Goal: Task Accomplishment & Management: Complete application form

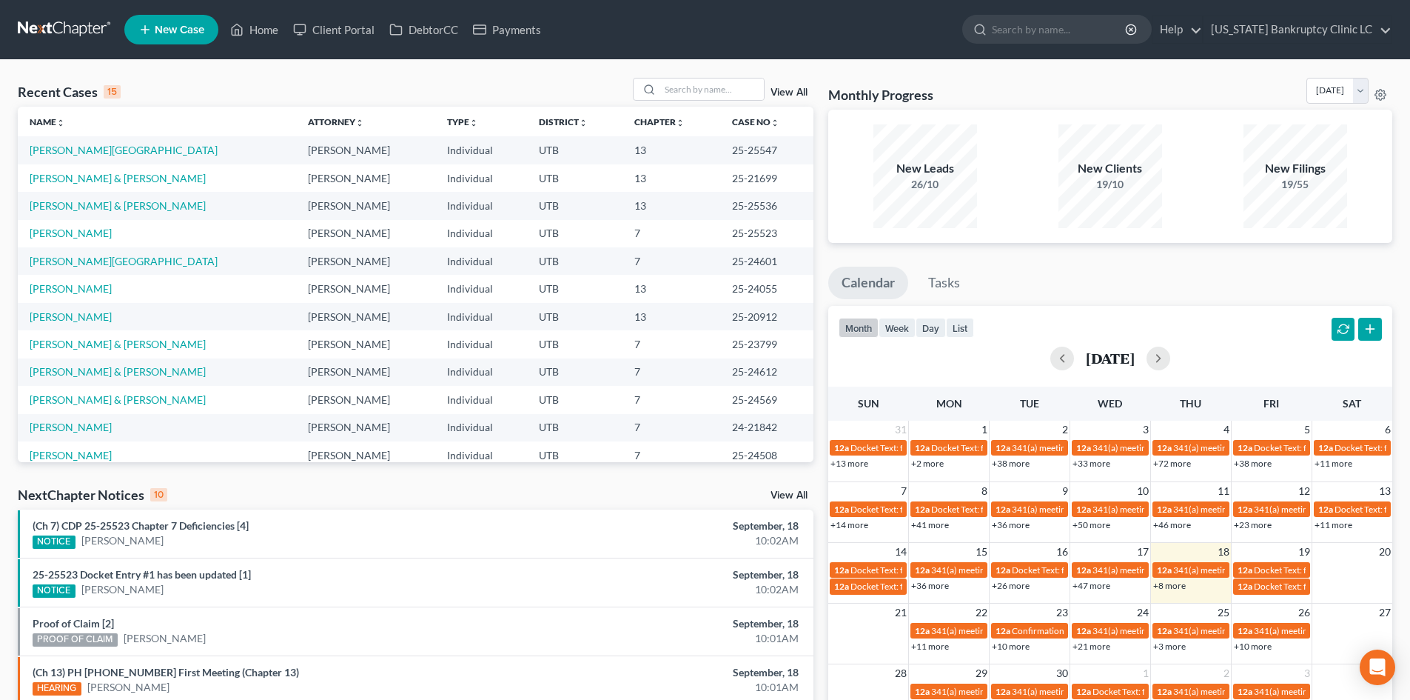
click at [722, 77] on div "Recent Cases 15 View All Name unfold_more expand_more expand_less Attorney unfo…" at bounding box center [705, 549] width 1410 height 979
click at [704, 81] on input "search" at bounding box center [712, 88] width 104 height 21
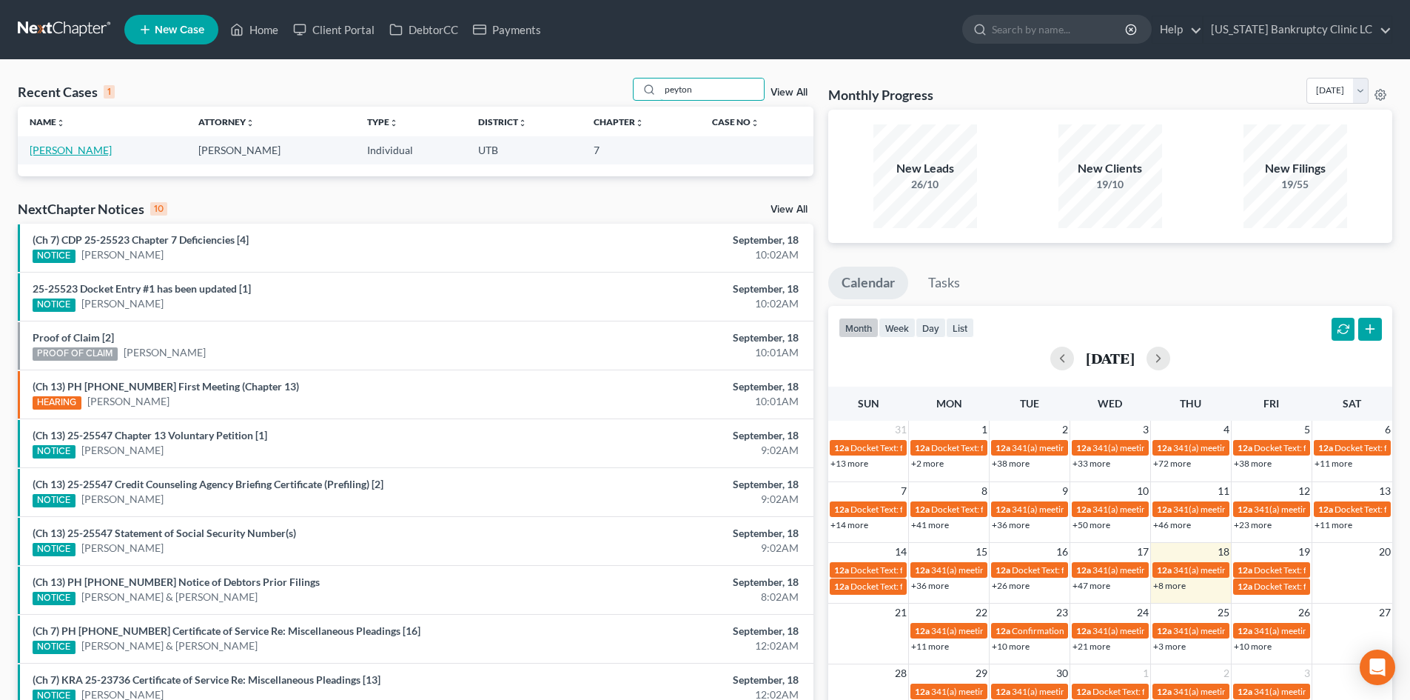
type input "peyton"
click at [82, 155] on link "[PERSON_NAME]" at bounding box center [71, 150] width 82 height 13
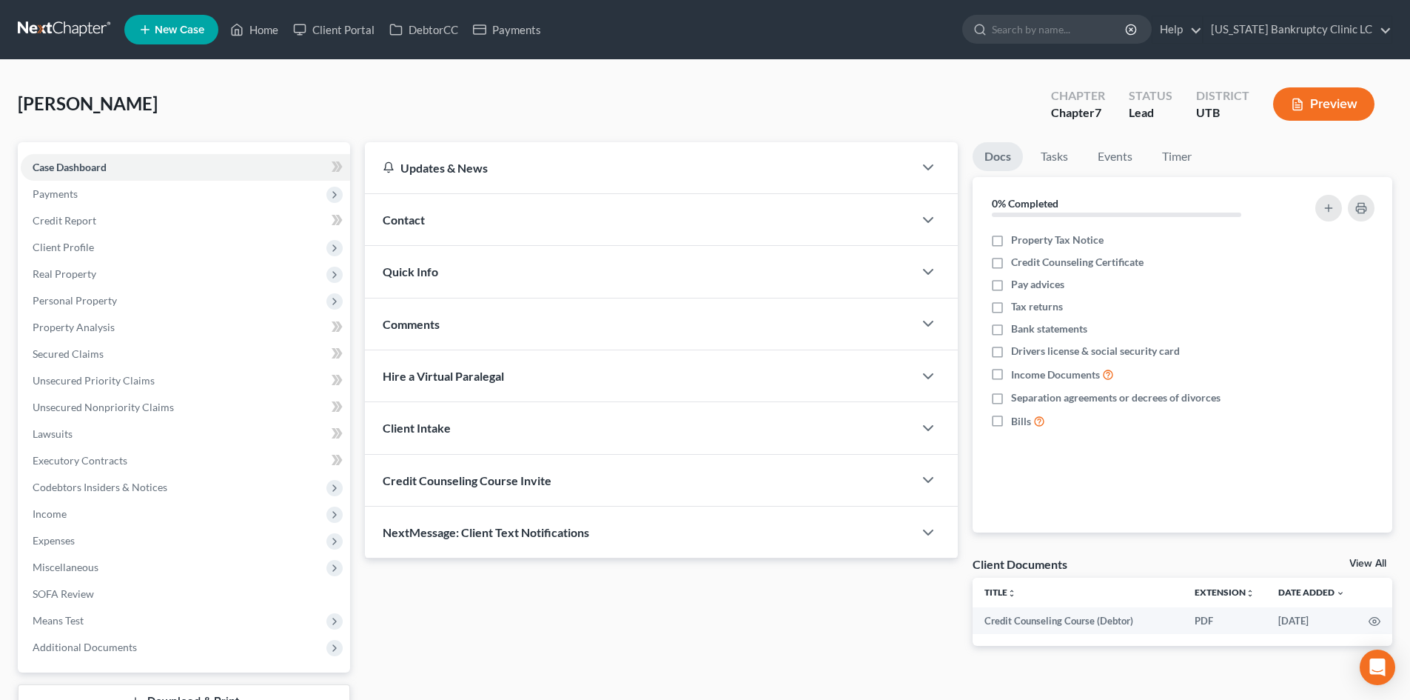
click at [452, 578] on div "Updates & News × [US_STATE] District Notes: Take a look at NextChapter's Distri…" at bounding box center [662, 405] width 608 height 527
click at [99, 399] on link "Unsecured Nonpriority Claims" at bounding box center [185, 407] width 329 height 27
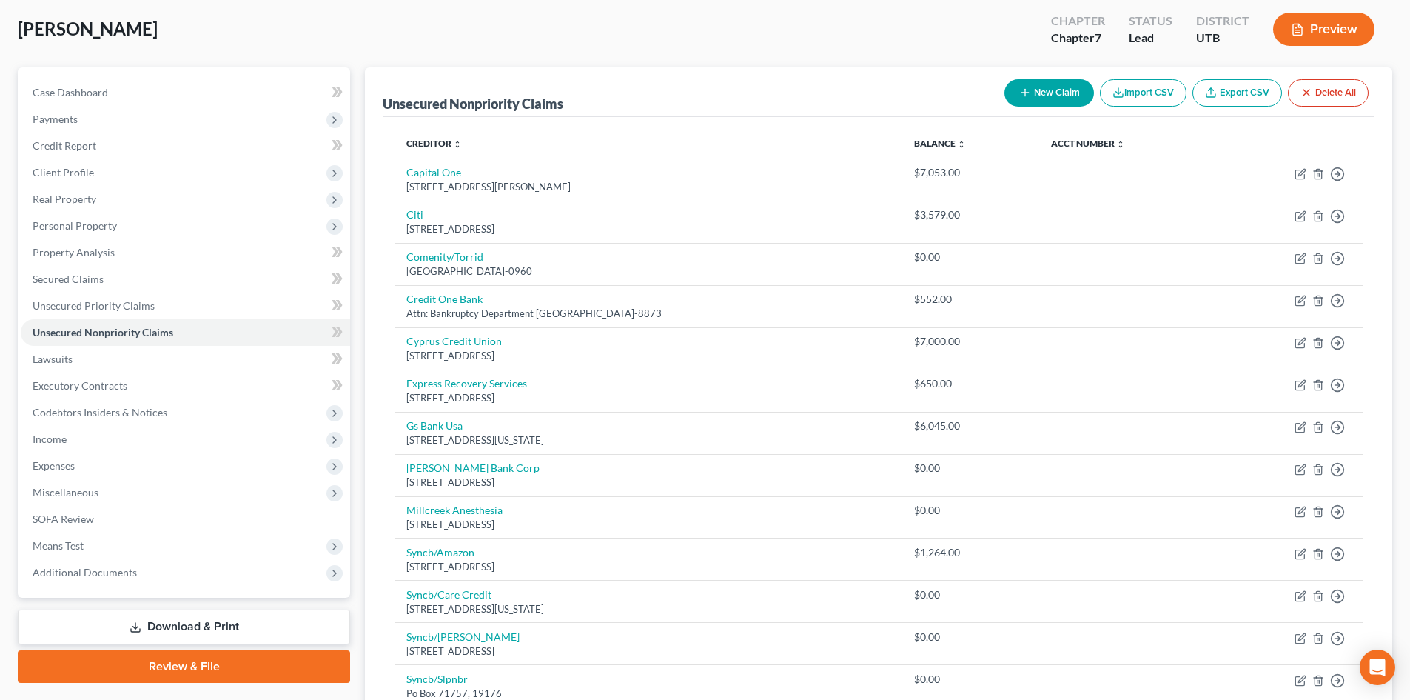
scroll to position [296, 0]
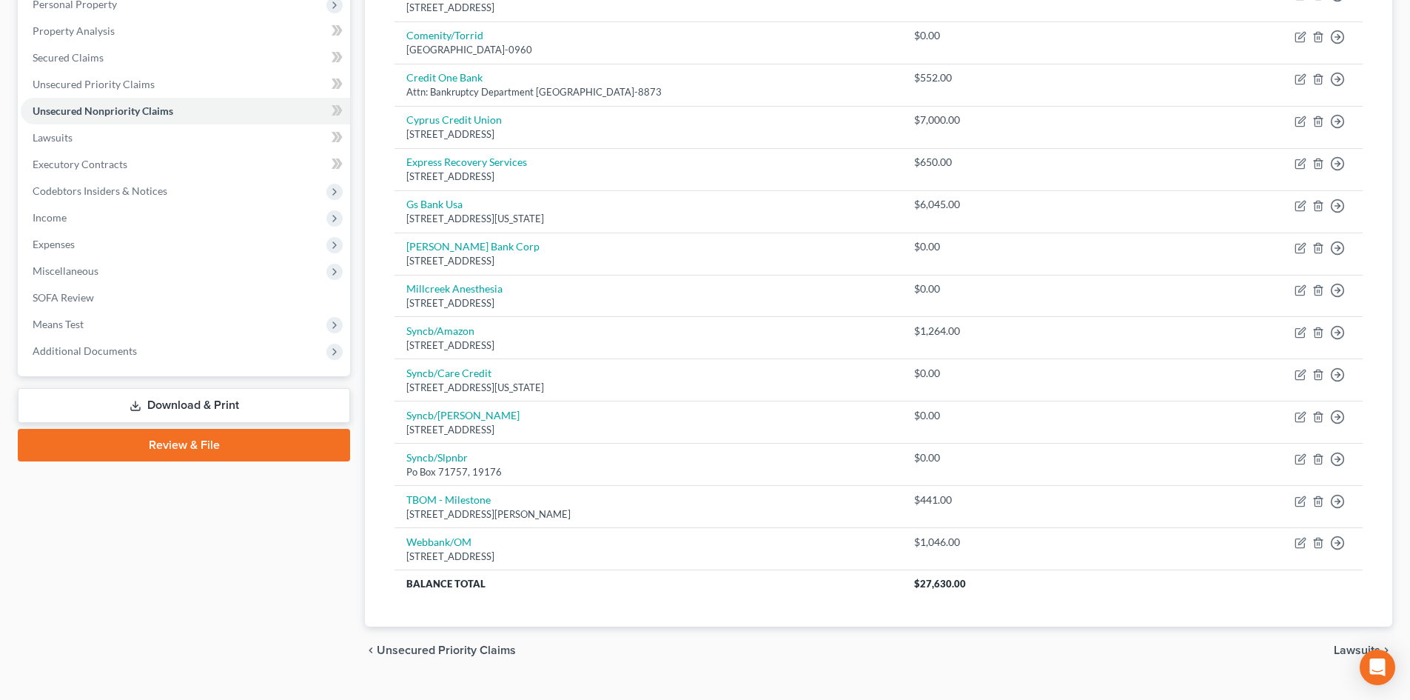
click at [150, 442] on link "Review & File" at bounding box center [184, 445] width 332 height 33
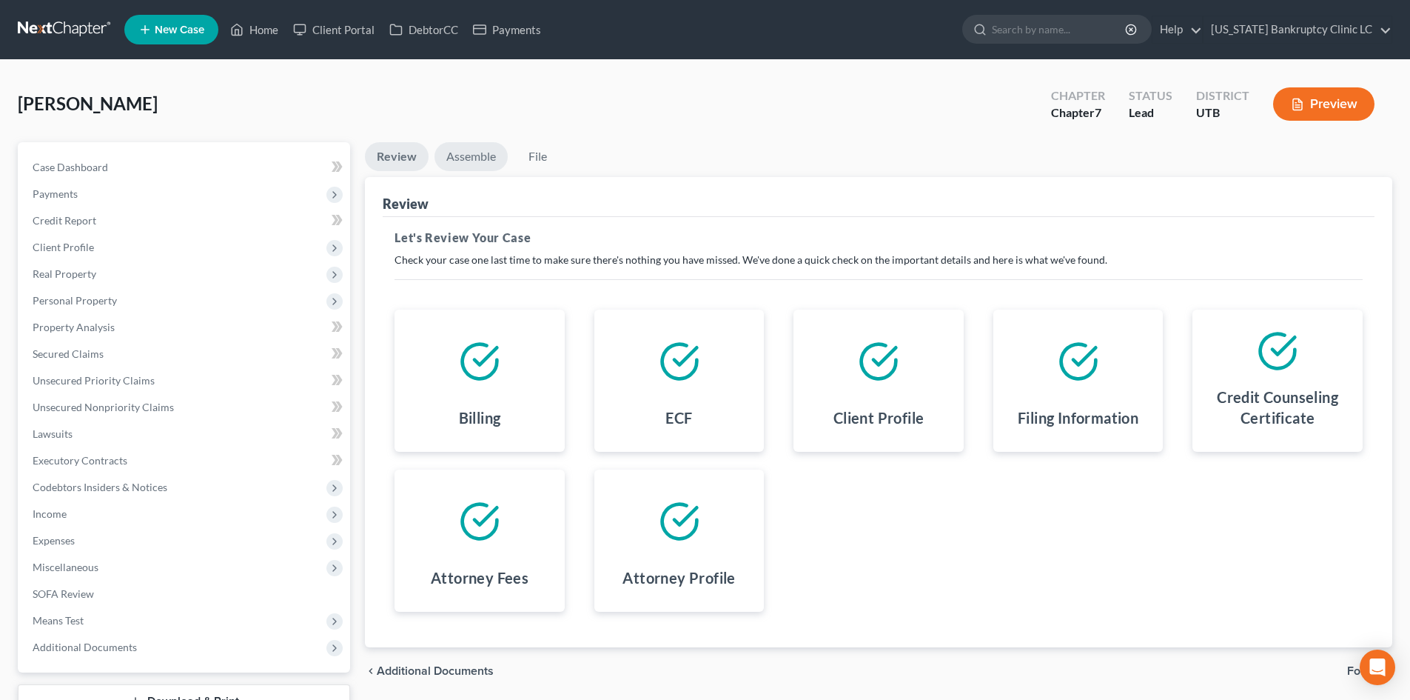
click at [492, 155] on link "Assemble" at bounding box center [471, 156] width 73 height 29
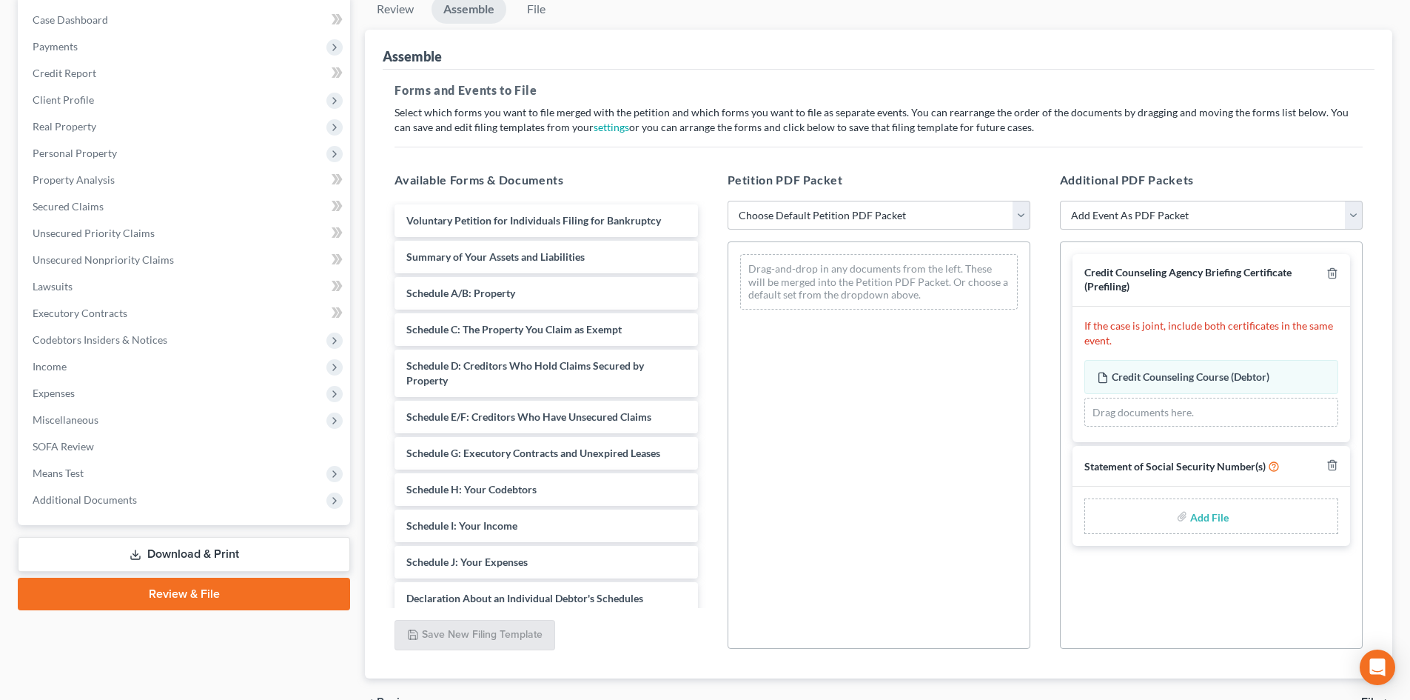
scroll to position [148, 0]
click at [1169, 506] on input "file" at bounding box center [1208, 515] width 36 height 27
type input "C:\fakepath\Peyton SSN.pdf"
click at [864, 225] on select "Choose Default Petition PDF Packet Emergency Filing (Voluntary Petition and Cre…" at bounding box center [879, 215] width 303 height 30
select select "3"
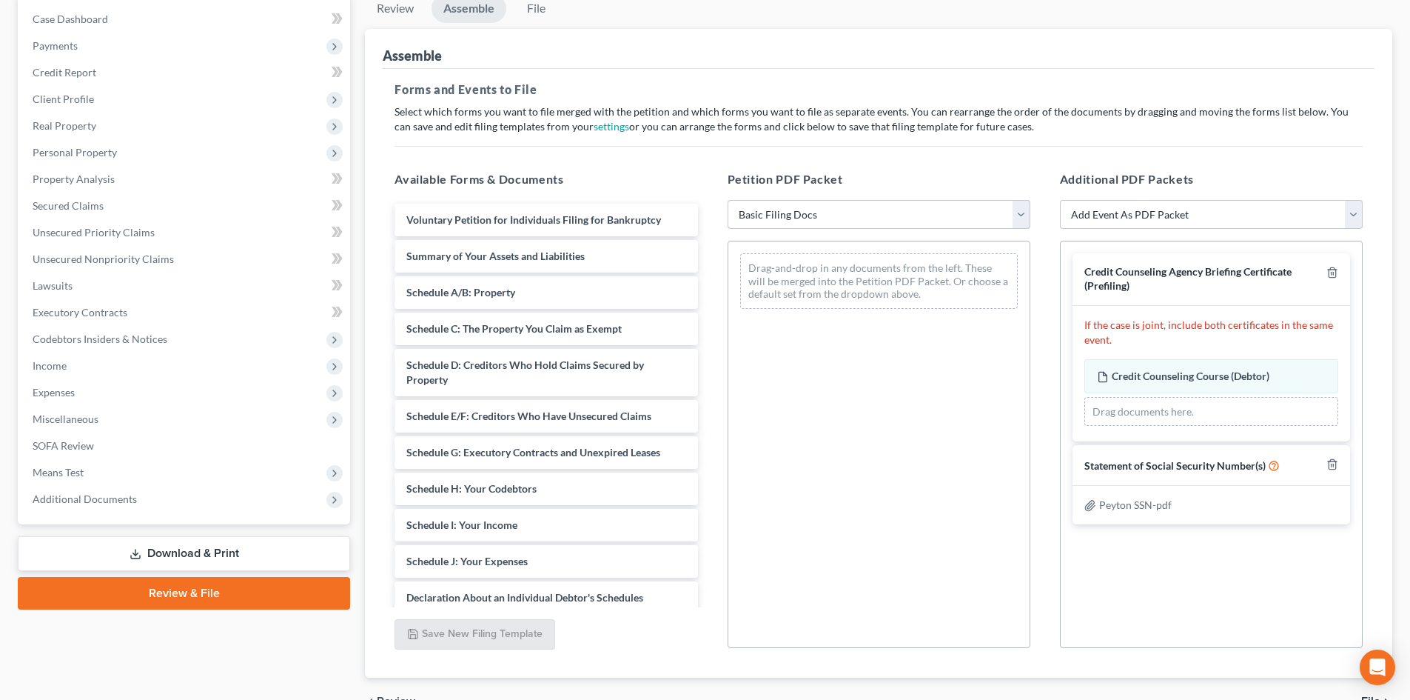
click at [728, 200] on select "Choose Default Petition PDF Packet Emergency Filing (Voluntary Petition and Cre…" at bounding box center [879, 215] width 303 height 30
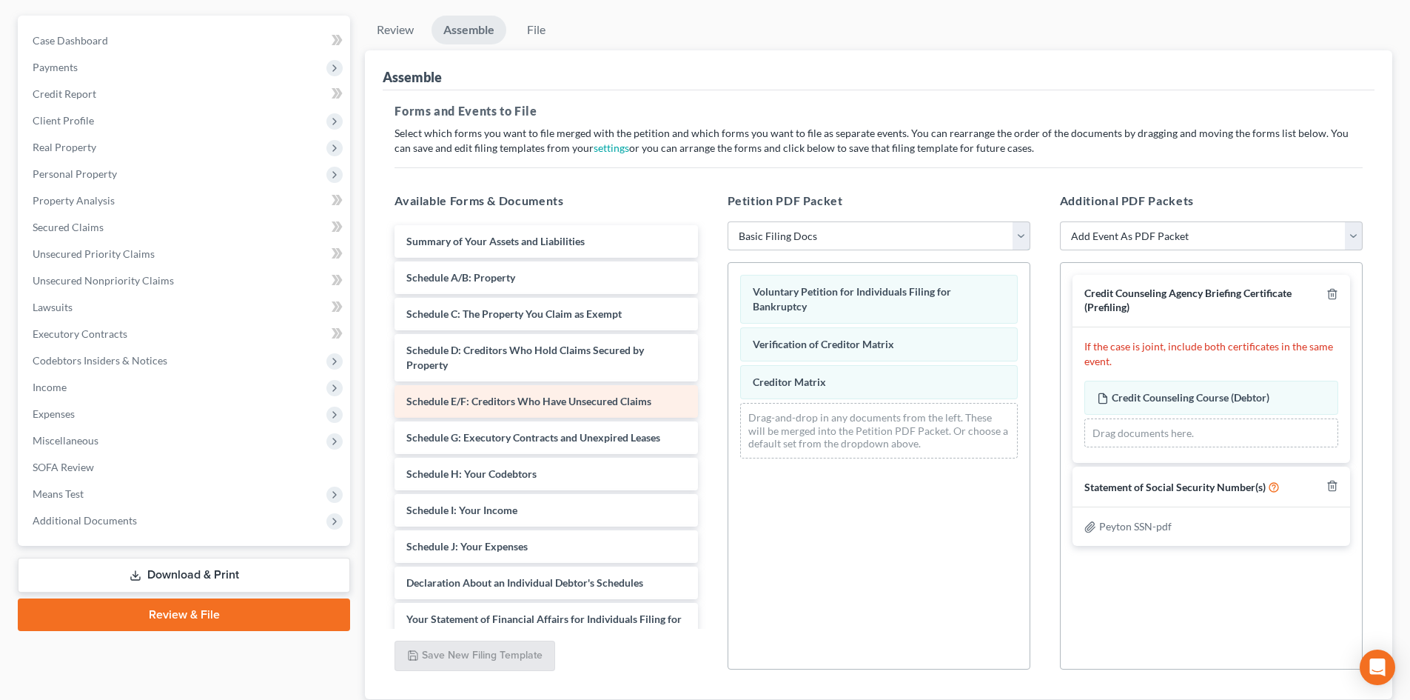
scroll to position [0, 0]
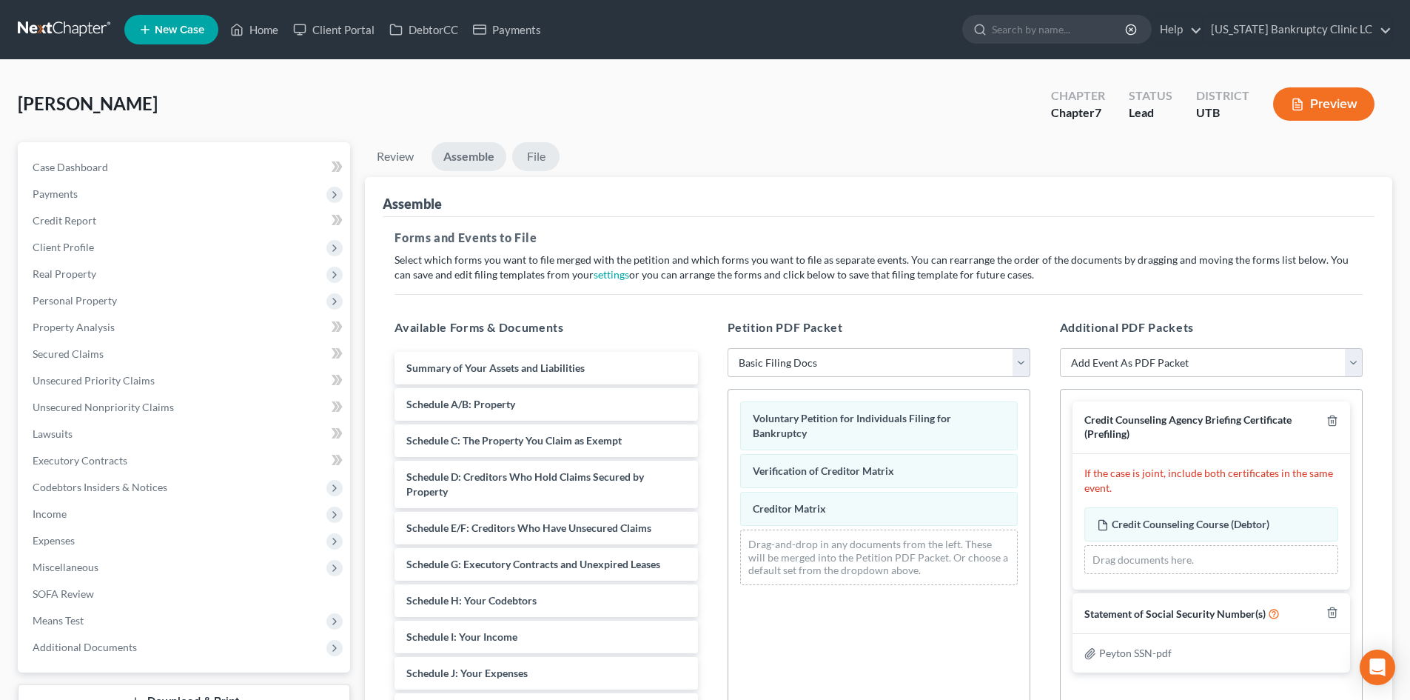
click at [534, 156] on link "File" at bounding box center [535, 156] width 47 height 29
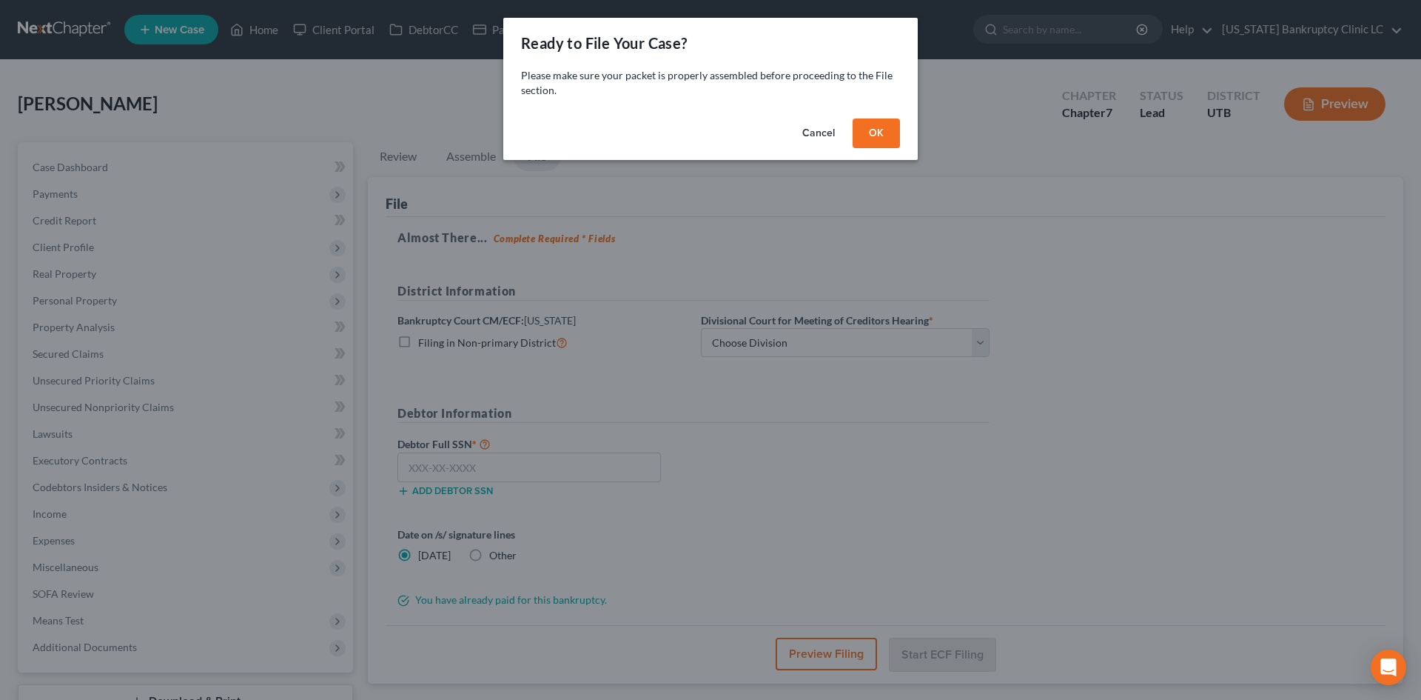
click at [865, 144] on button "OK" at bounding box center [876, 133] width 47 height 30
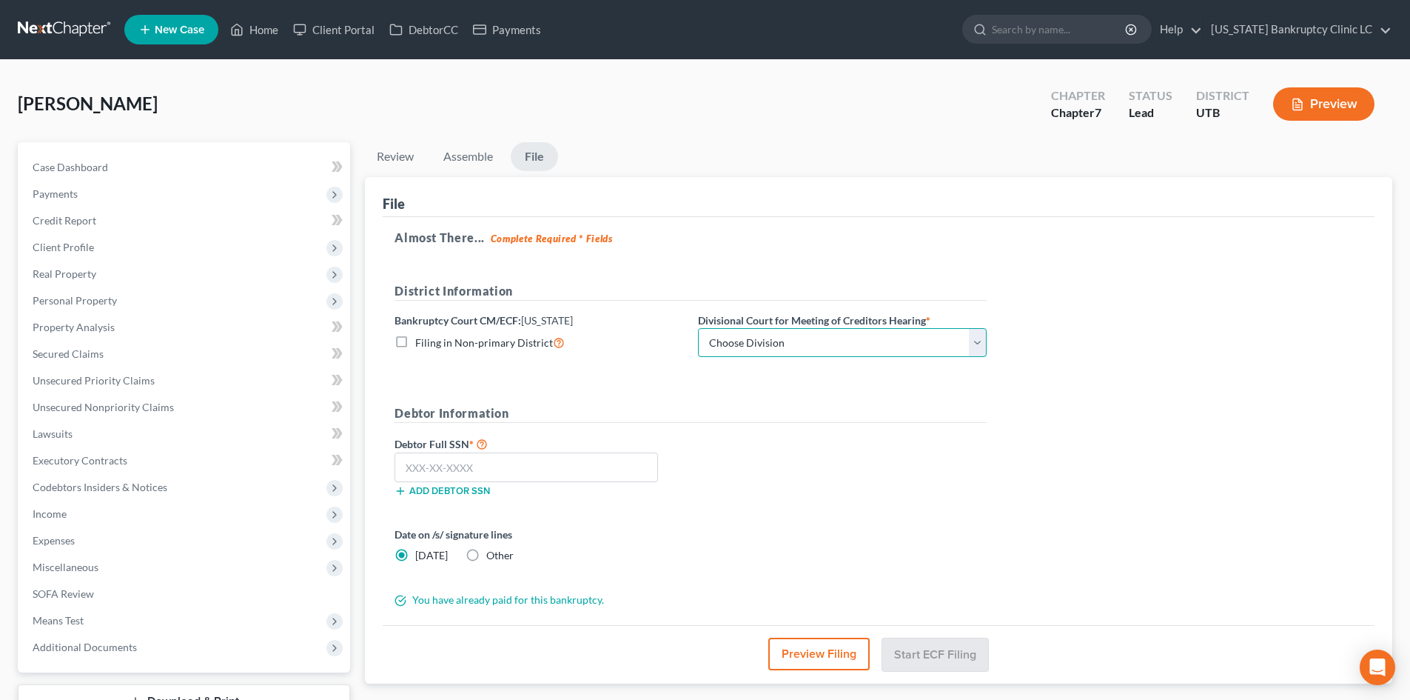
click at [780, 345] on select "Choose Division [GEOGRAPHIC_DATA]" at bounding box center [842, 343] width 289 height 30
select select "0"
click at [698, 328] on select "Choose Division [GEOGRAPHIC_DATA]" at bounding box center [842, 343] width 289 height 30
click at [551, 457] on input "text" at bounding box center [527, 467] width 264 height 30
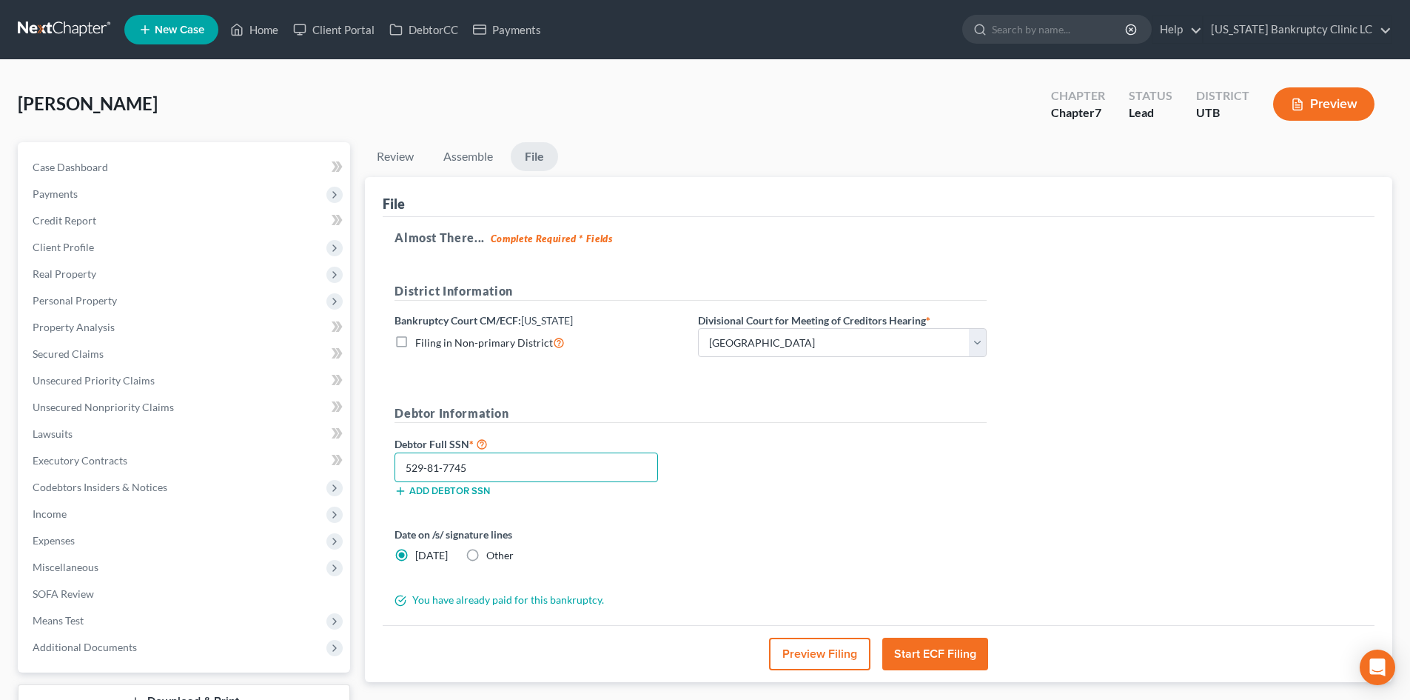
type input "529-81-7745"
click at [806, 479] on div "Debtor Full SSN * 529-81-7745 Add debtor SSN" at bounding box center [690, 472] width 607 height 74
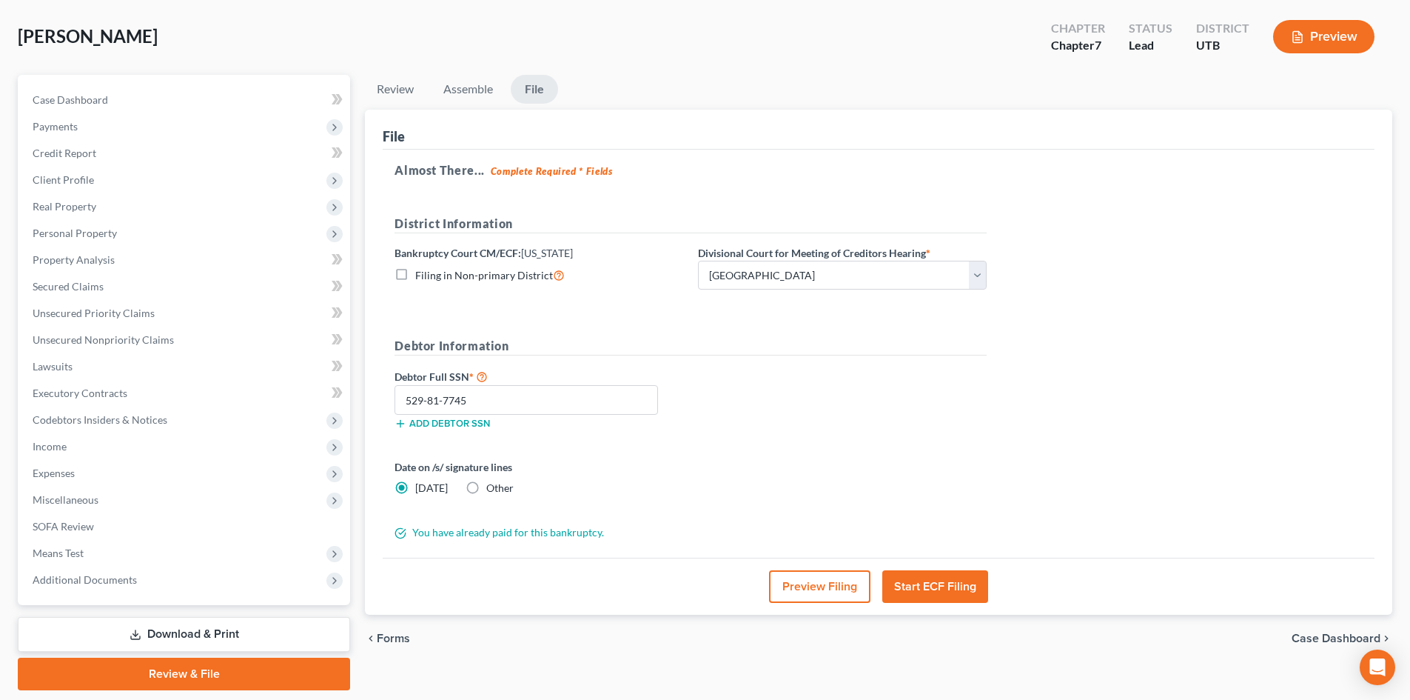
scroll to position [74, 0]
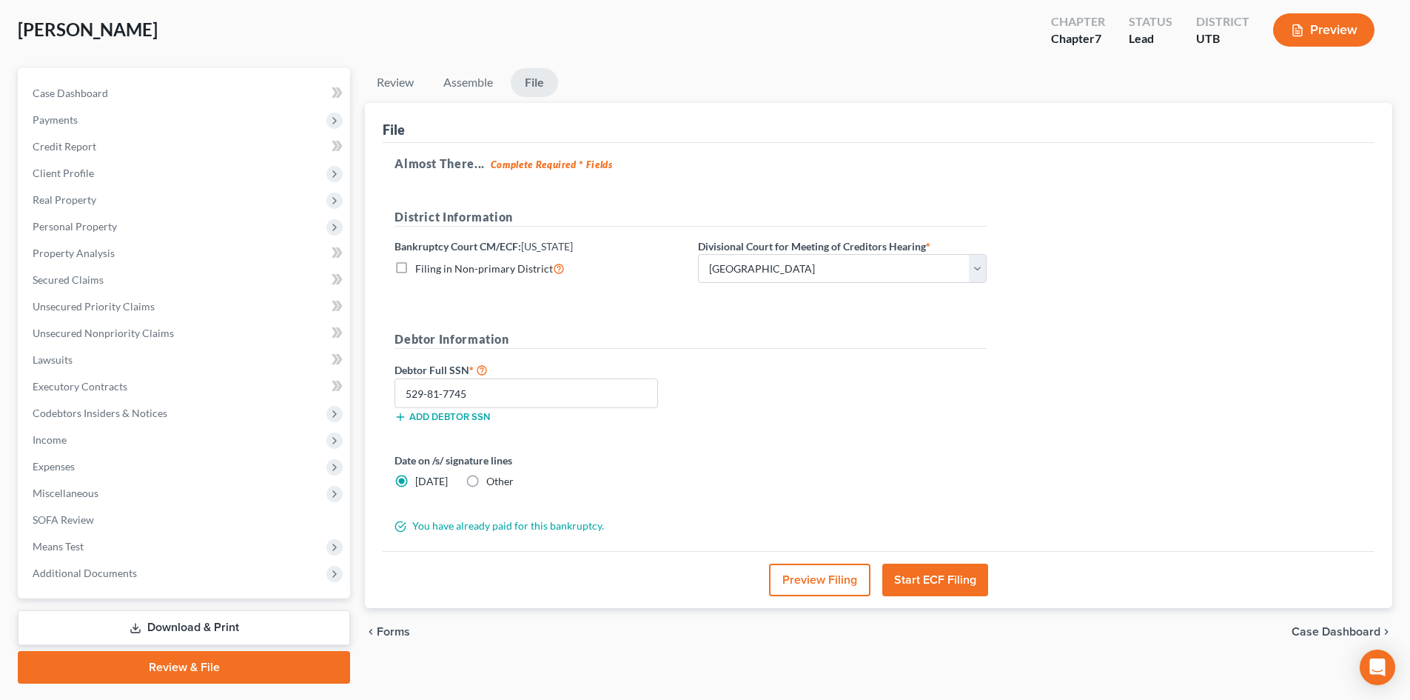
click at [937, 584] on button "Start ECF Filing" at bounding box center [935, 579] width 106 height 33
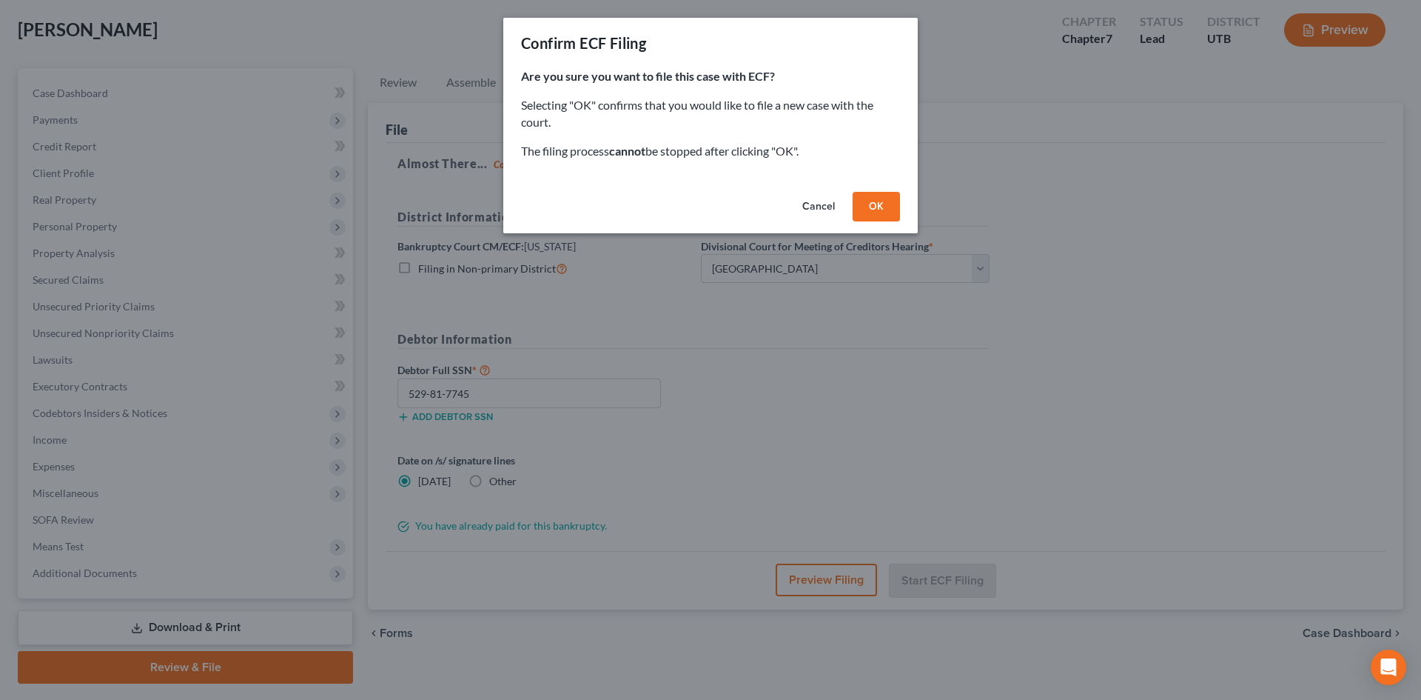
click at [887, 204] on button "OK" at bounding box center [876, 207] width 47 height 30
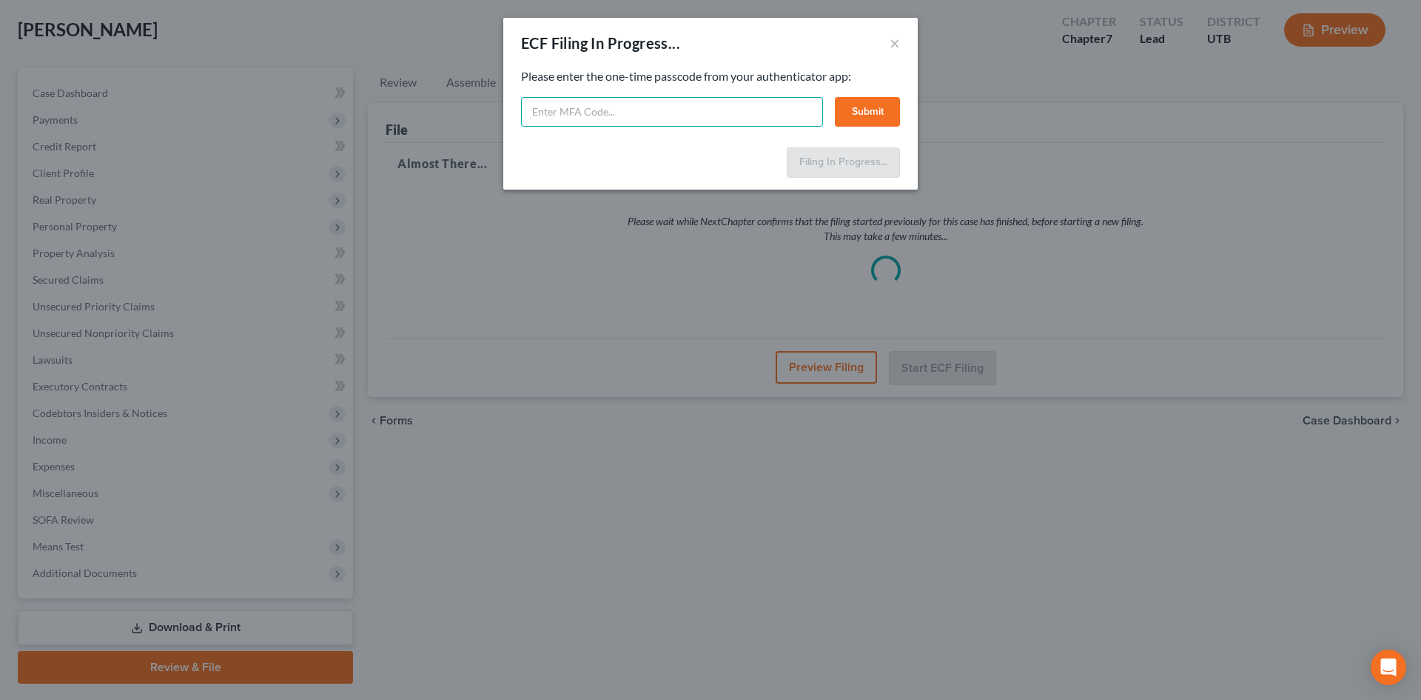
click at [653, 110] on input "text" at bounding box center [672, 112] width 302 height 30
type input "893150"
click at [878, 117] on button "Submit" at bounding box center [867, 112] width 65 height 30
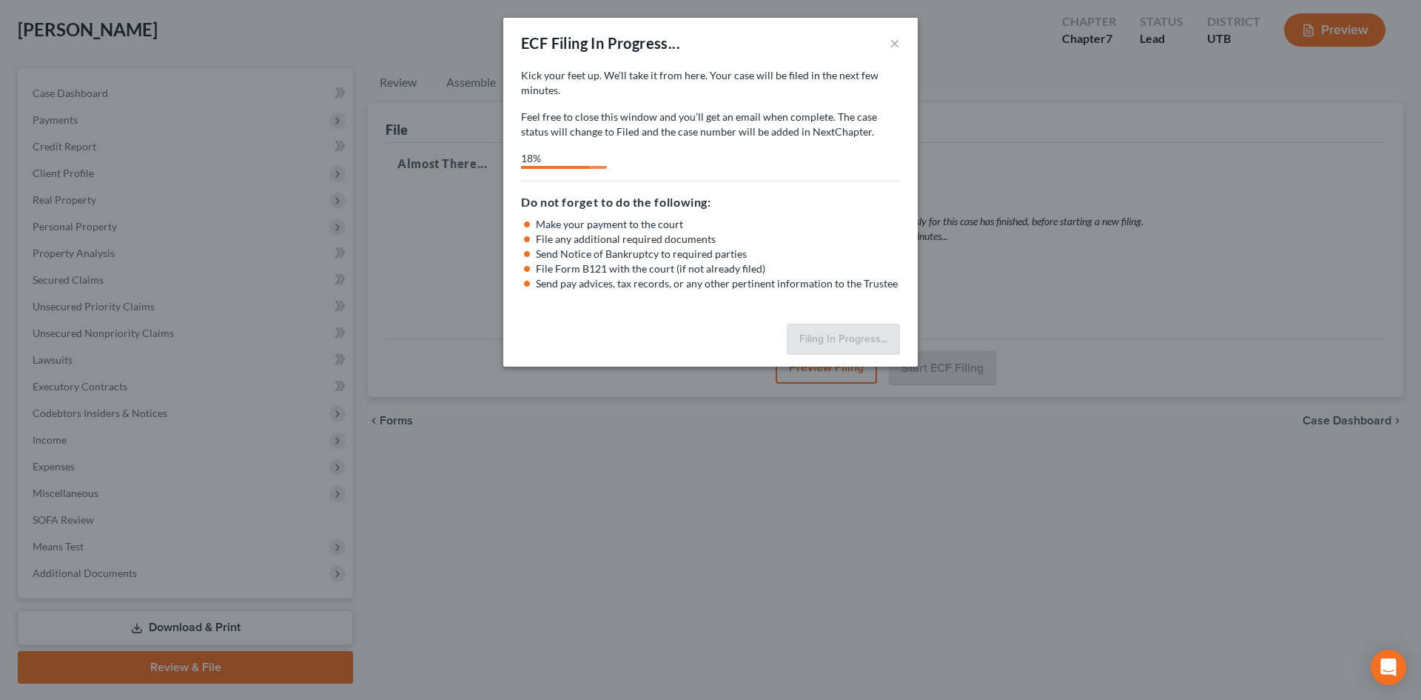
select select "0"
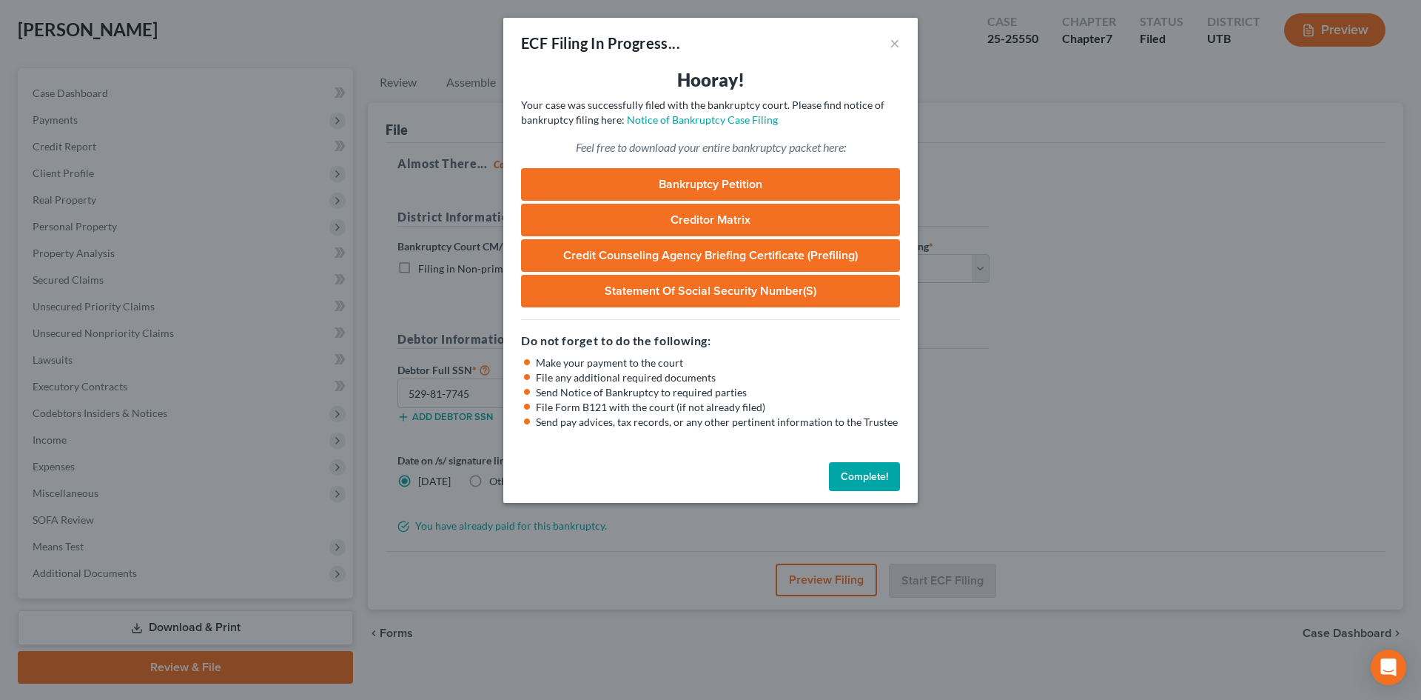
click at [631, 28] on div "ECF Filing In Progress... ×" at bounding box center [710, 43] width 415 height 50
click at [850, 472] on button "Complete!" at bounding box center [864, 477] width 71 height 30
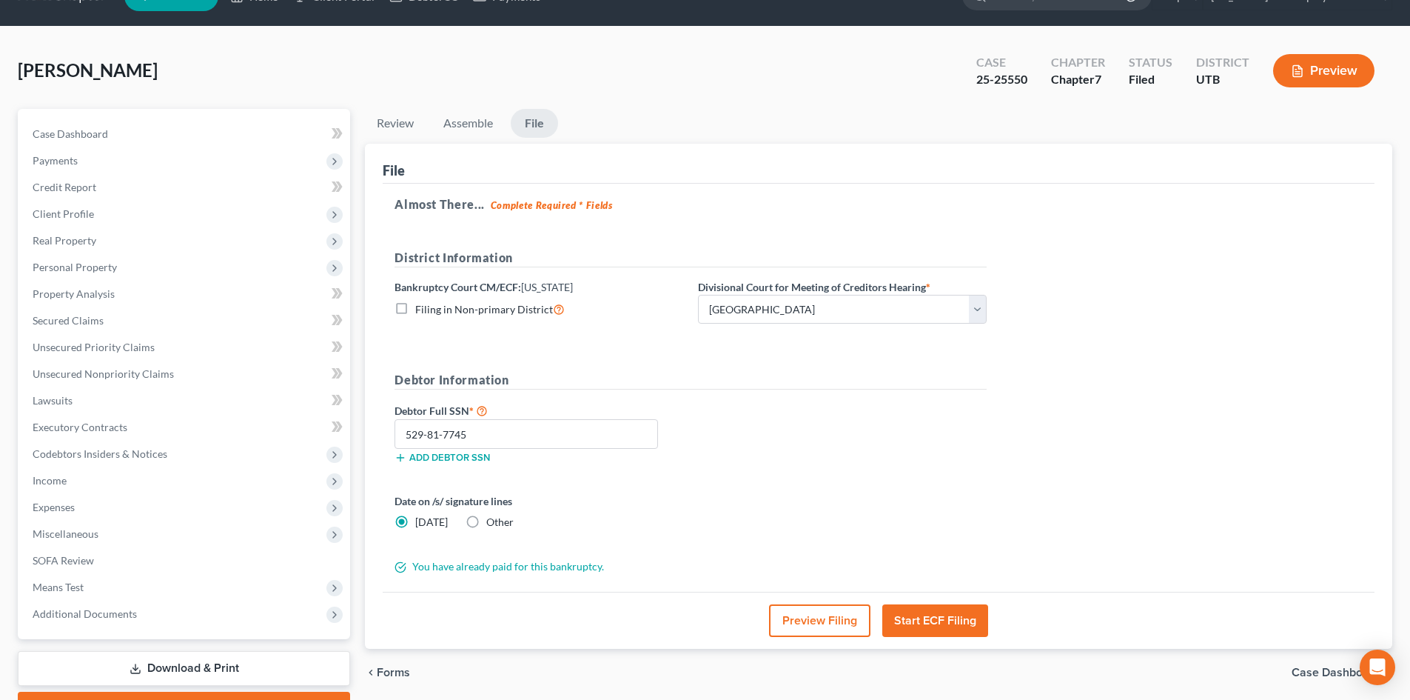
scroll to position [0, 0]
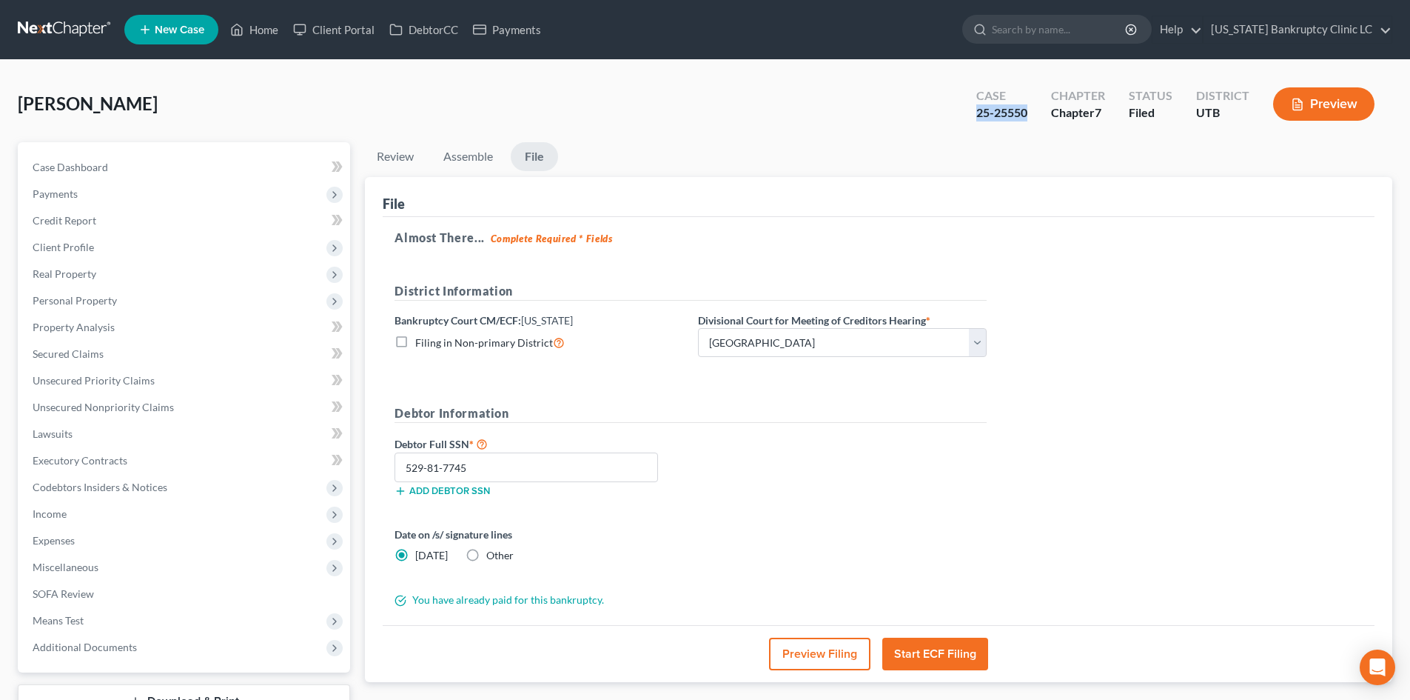
drag, startPoint x: 990, startPoint y: 115, endPoint x: 1031, endPoint y: 118, distance: 40.8
click at [1031, 118] on div "Case 25-25550 Chapter Chapter 7 Status Filed District UTB Preview" at bounding box center [1176, 104] width 434 height 53
copy div "25-25550"
click at [121, 295] on span "Personal Property" at bounding box center [185, 300] width 329 height 27
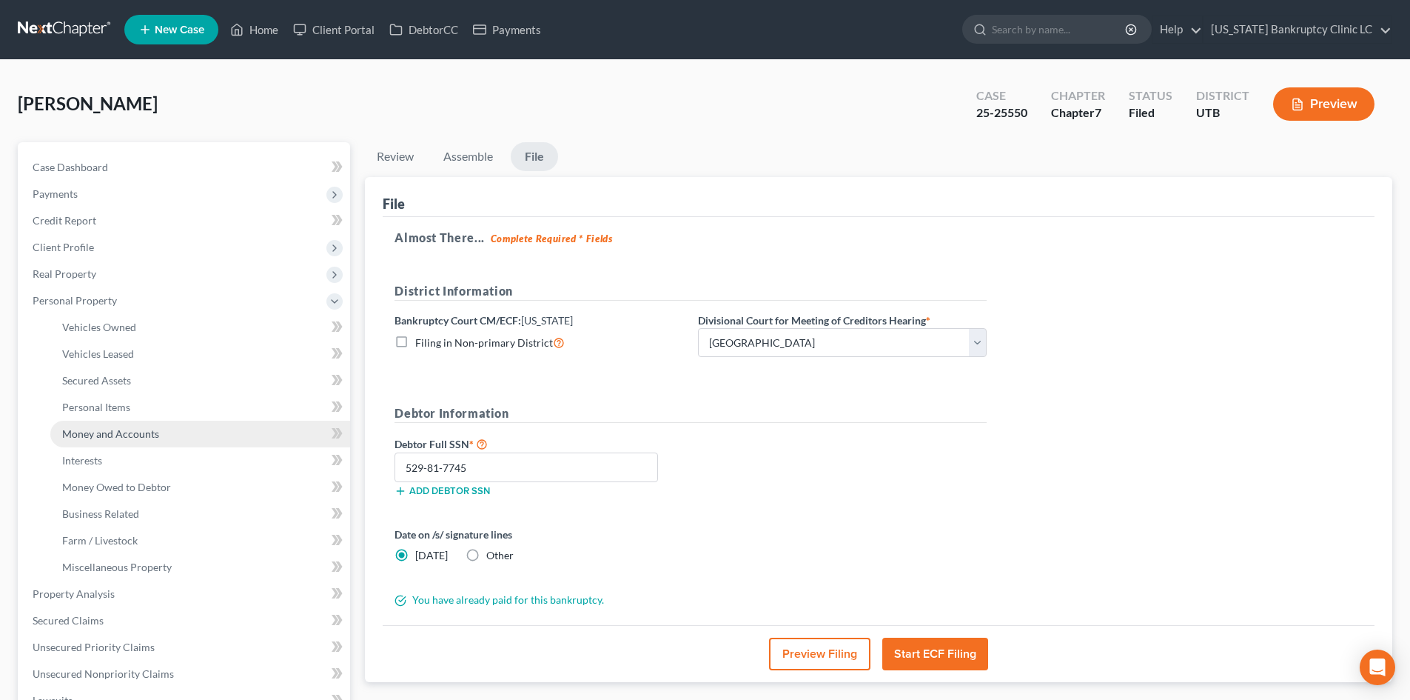
click at [147, 438] on span "Money and Accounts" at bounding box center [110, 433] width 97 height 13
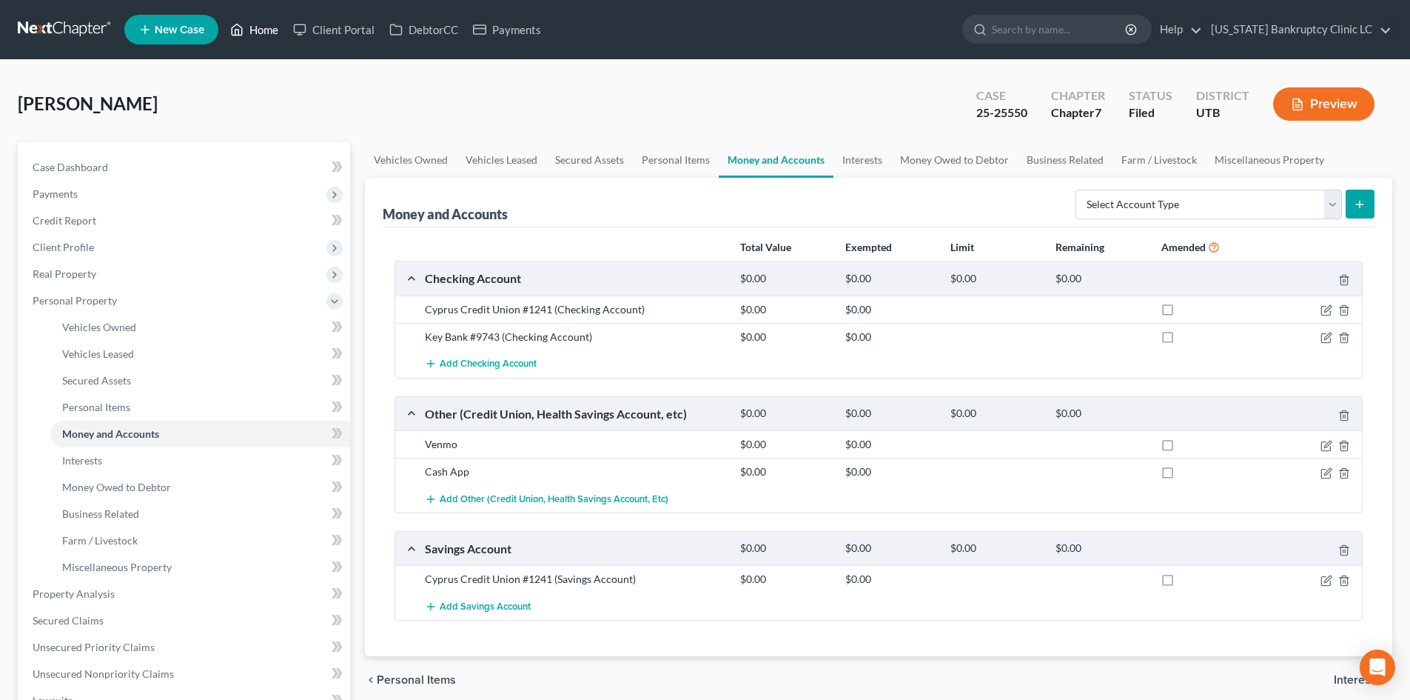
click at [274, 28] on link "Home" at bounding box center [254, 29] width 63 height 27
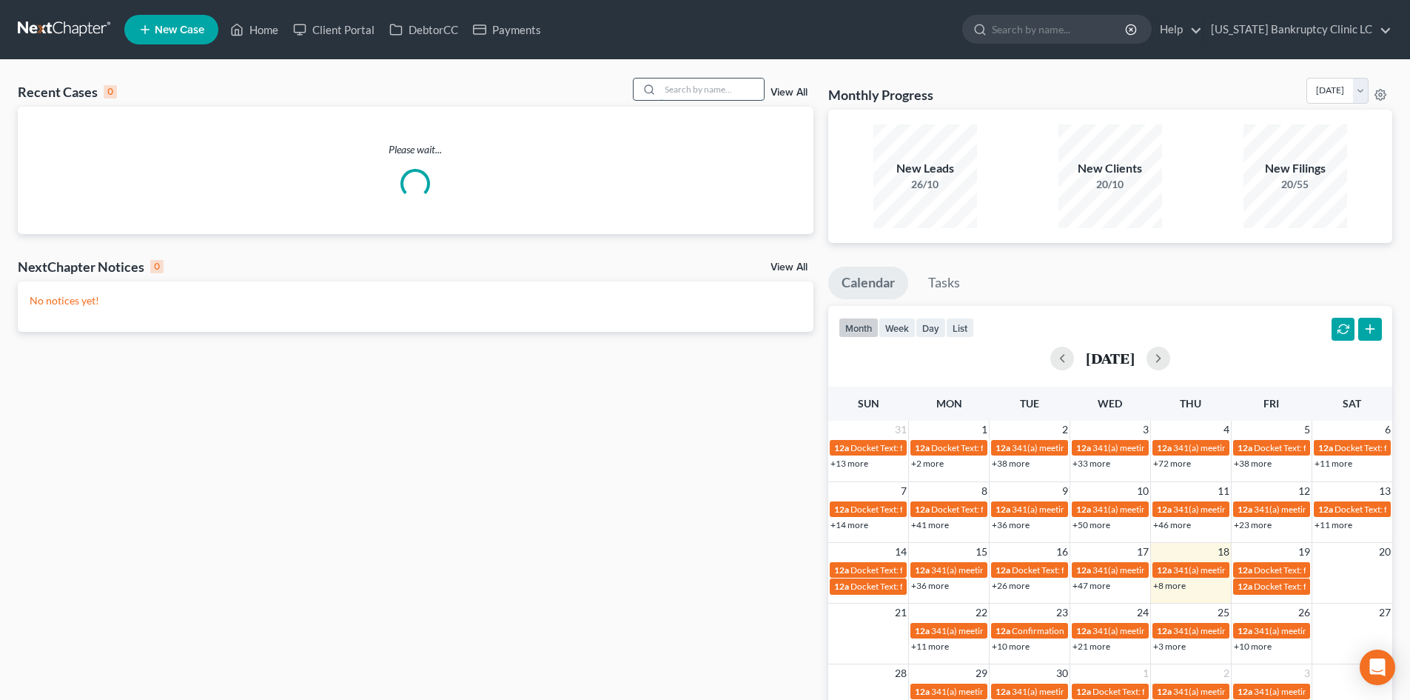
click at [702, 87] on input "search" at bounding box center [712, 88] width 104 height 21
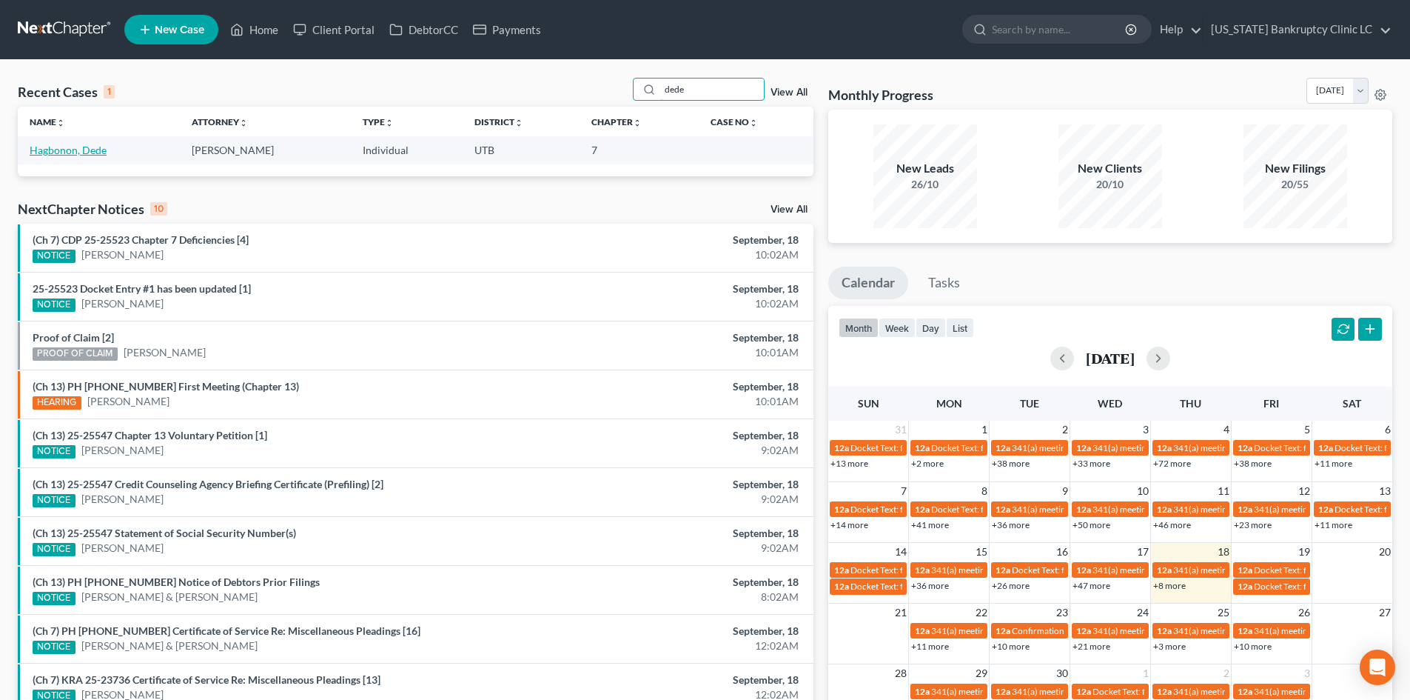
type input "dede"
click at [70, 154] on link "Hagbonon, Dede" at bounding box center [68, 150] width 77 height 13
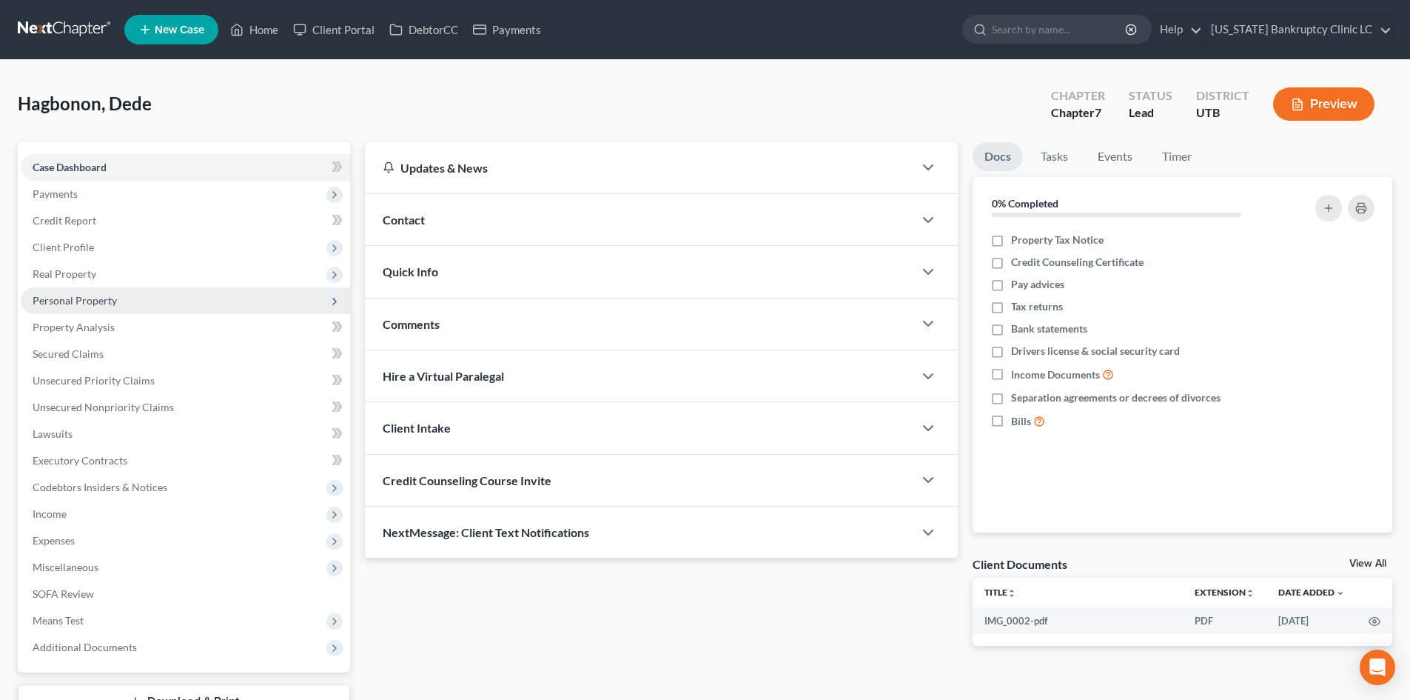
click at [79, 308] on span "Personal Property" at bounding box center [185, 300] width 329 height 27
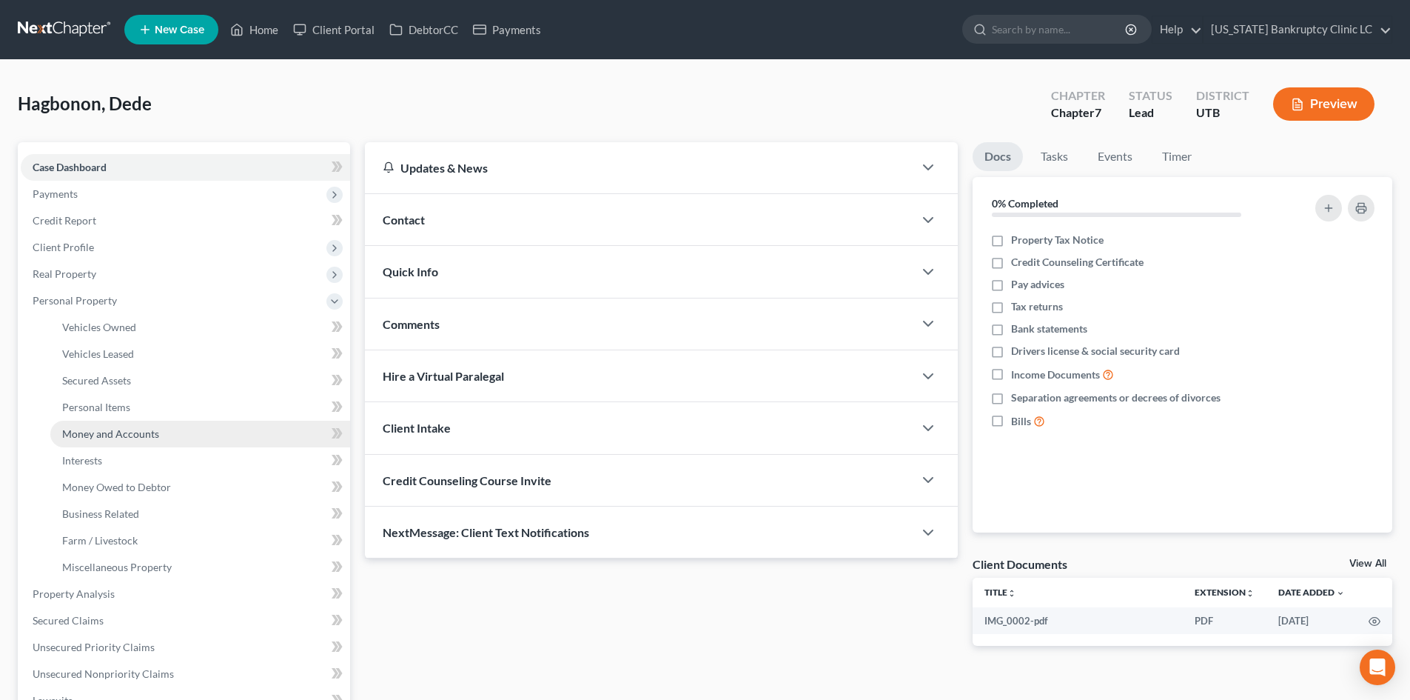
click at [142, 429] on span "Money and Accounts" at bounding box center [110, 433] width 97 height 13
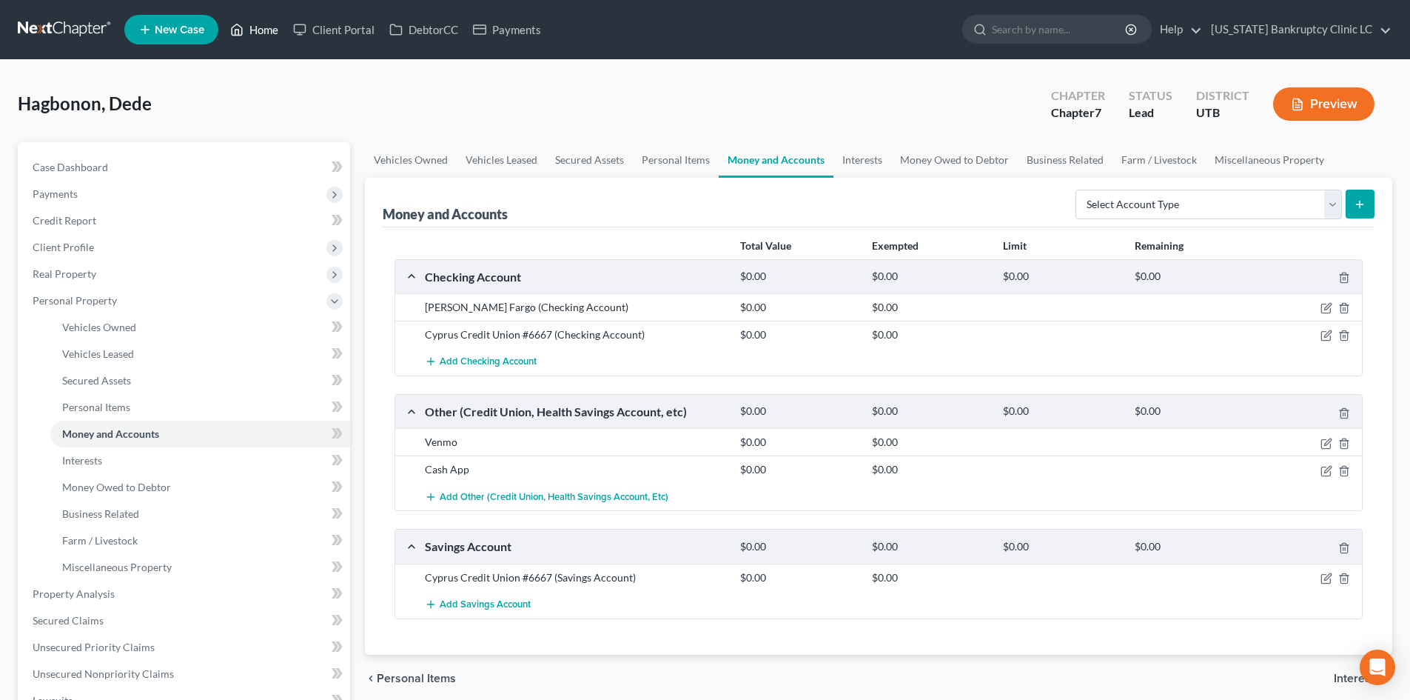
click at [266, 35] on link "Home" at bounding box center [254, 29] width 63 height 27
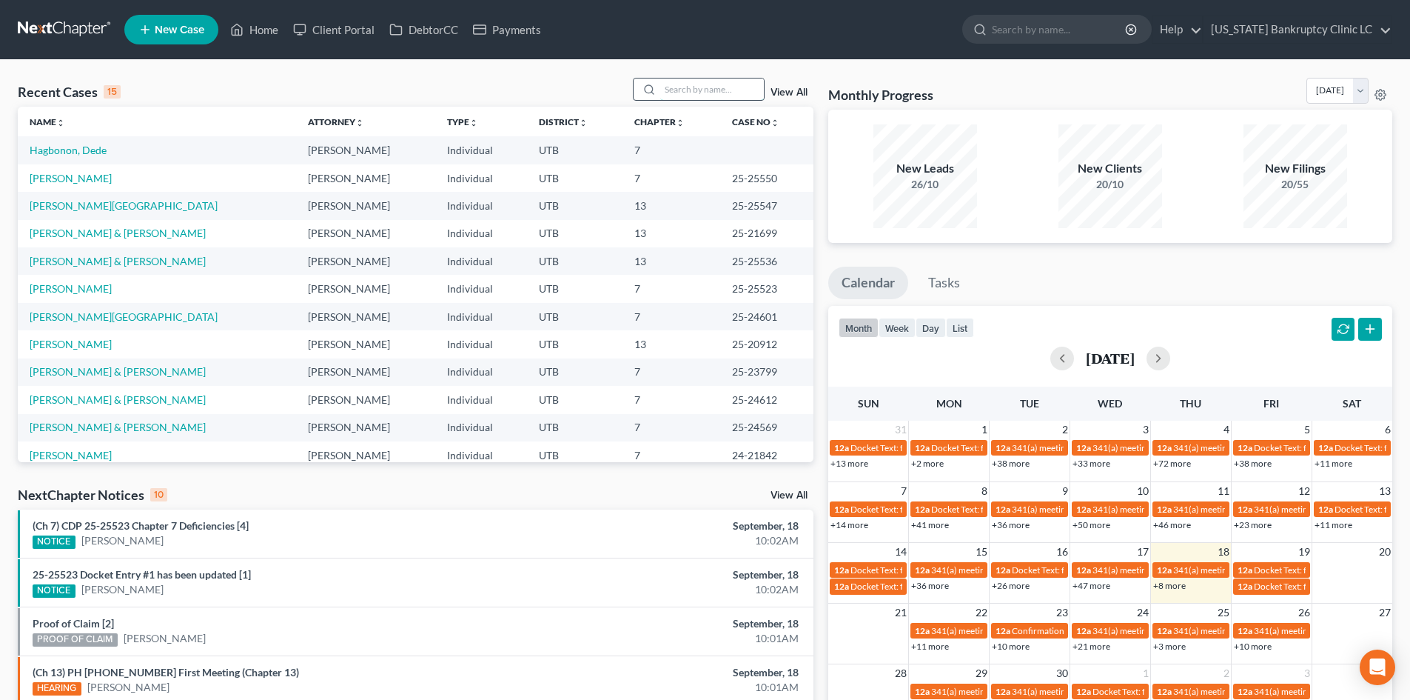
click at [725, 86] on input "search" at bounding box center [712, 88] width 104 height 21
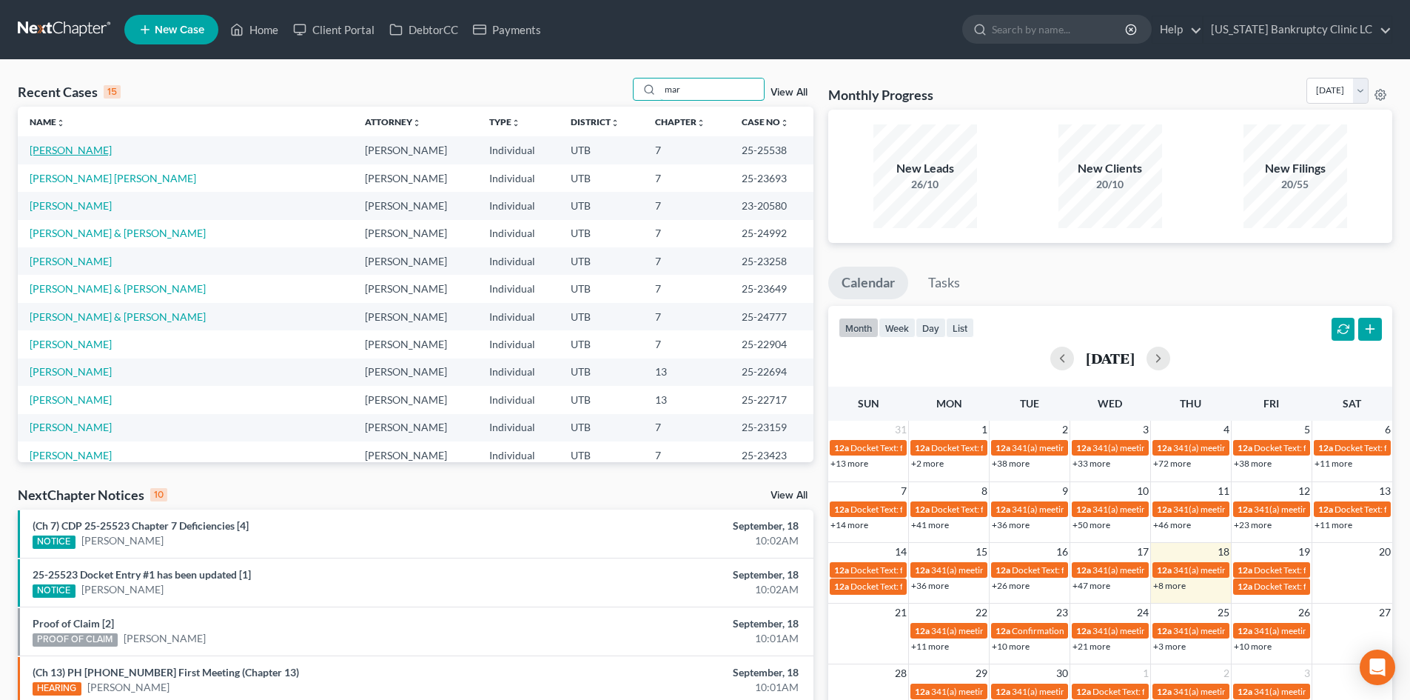
type input "mar"
click at [71, 147] on link "[PERSON_NAME]" at bounding box center [71, 150] width 82 height 13
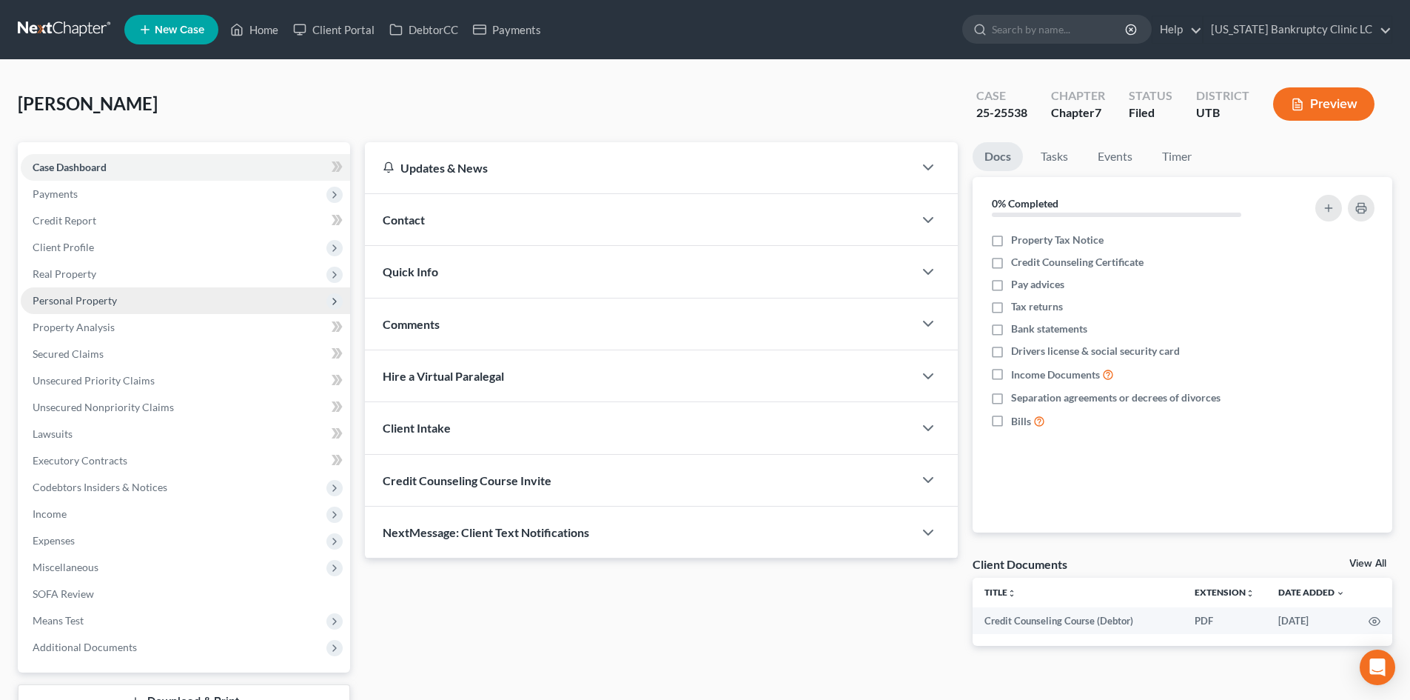
click at [127, 302] on span "Personal Property" at bounding box center [185, 300] width 329 height 27
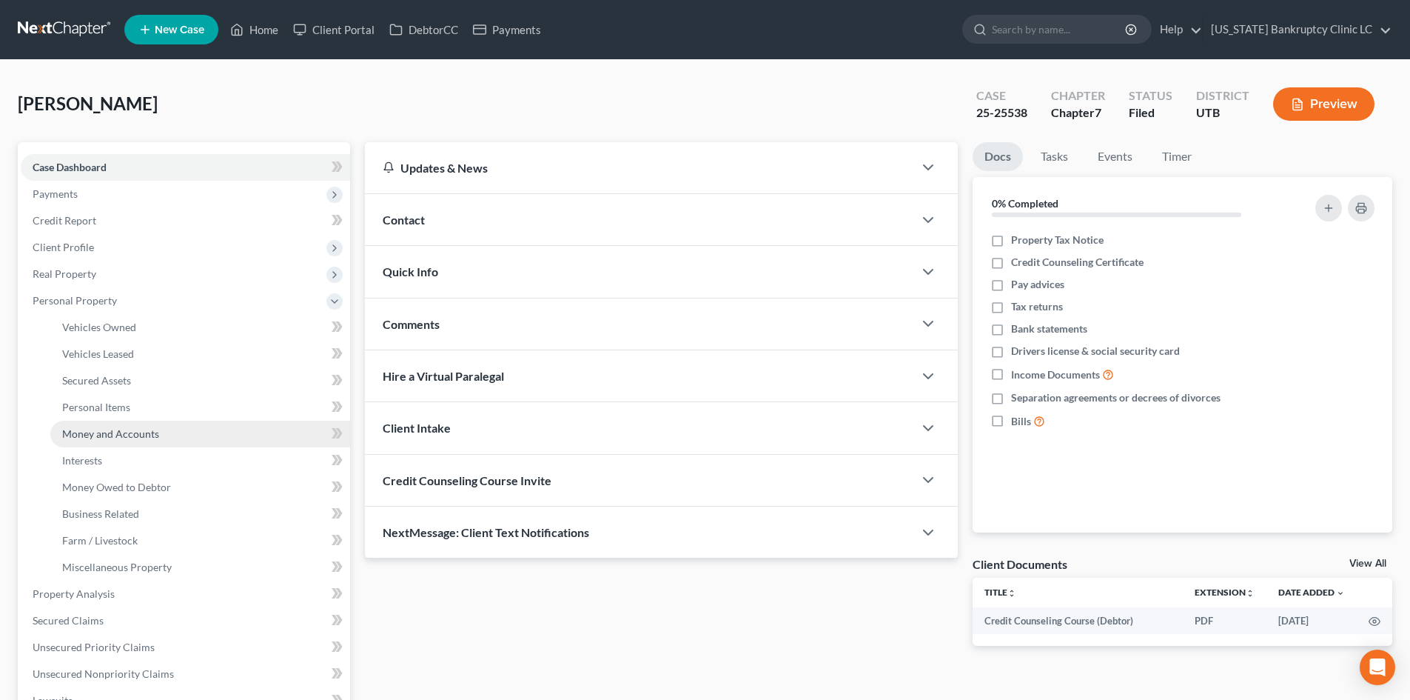
click at [155, 434] on span "Money and Accounts" at bounding box center [110, 433] width 97 height 13
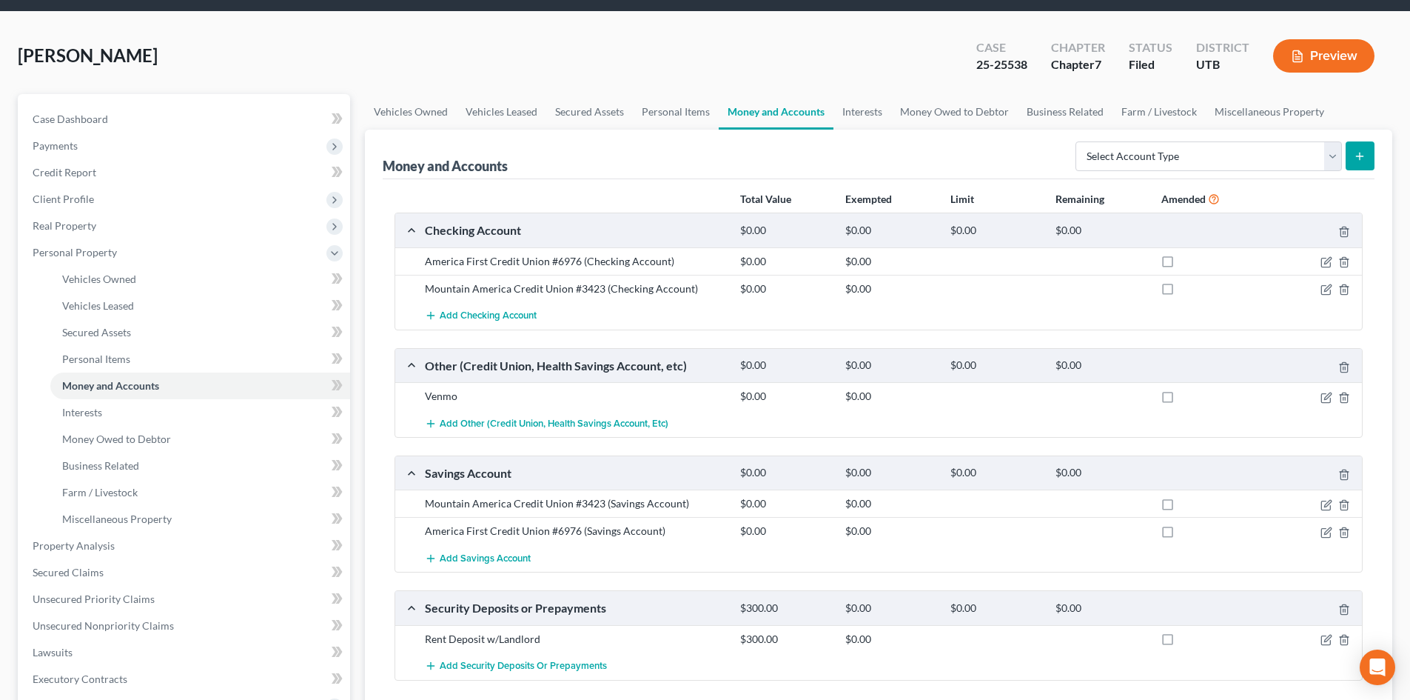
scroll to position [74, 0]
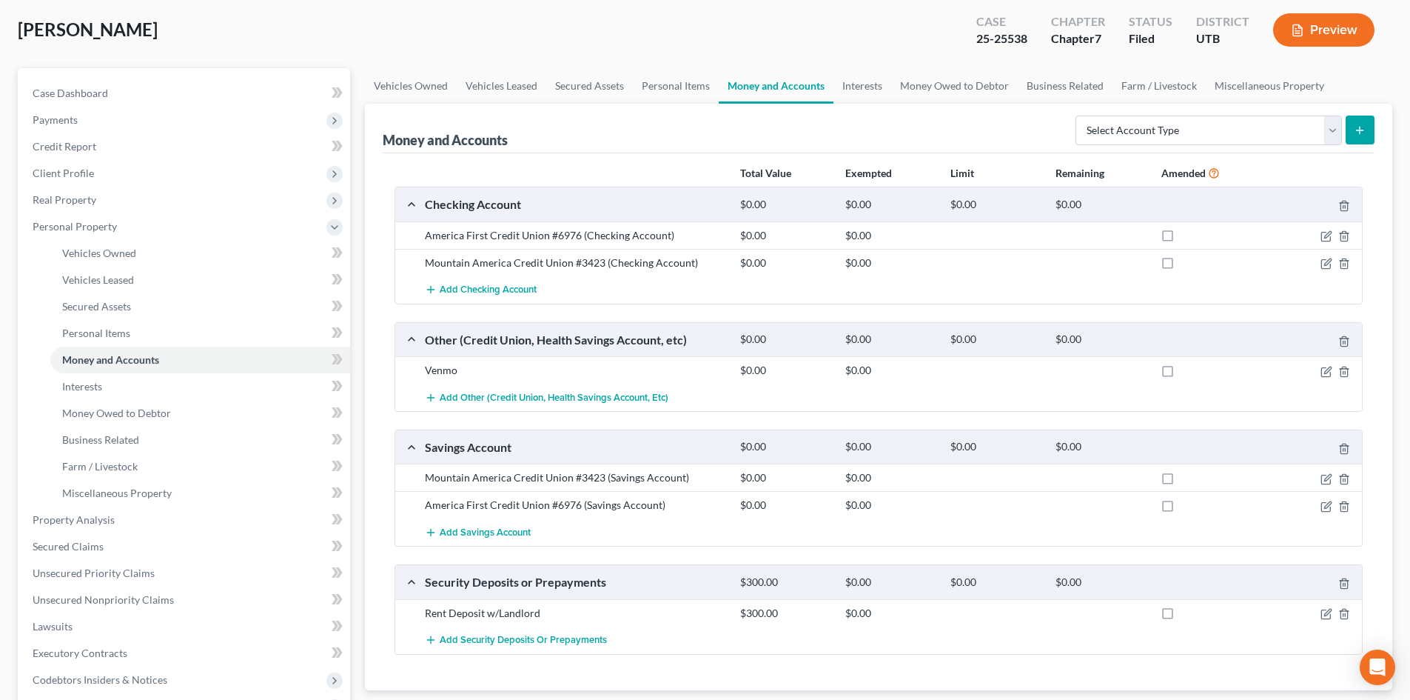
click at [457, 235] on div "America First Credit Union #6976 (Checking Account)" at bounding box center [574, 235] width 315 height 15
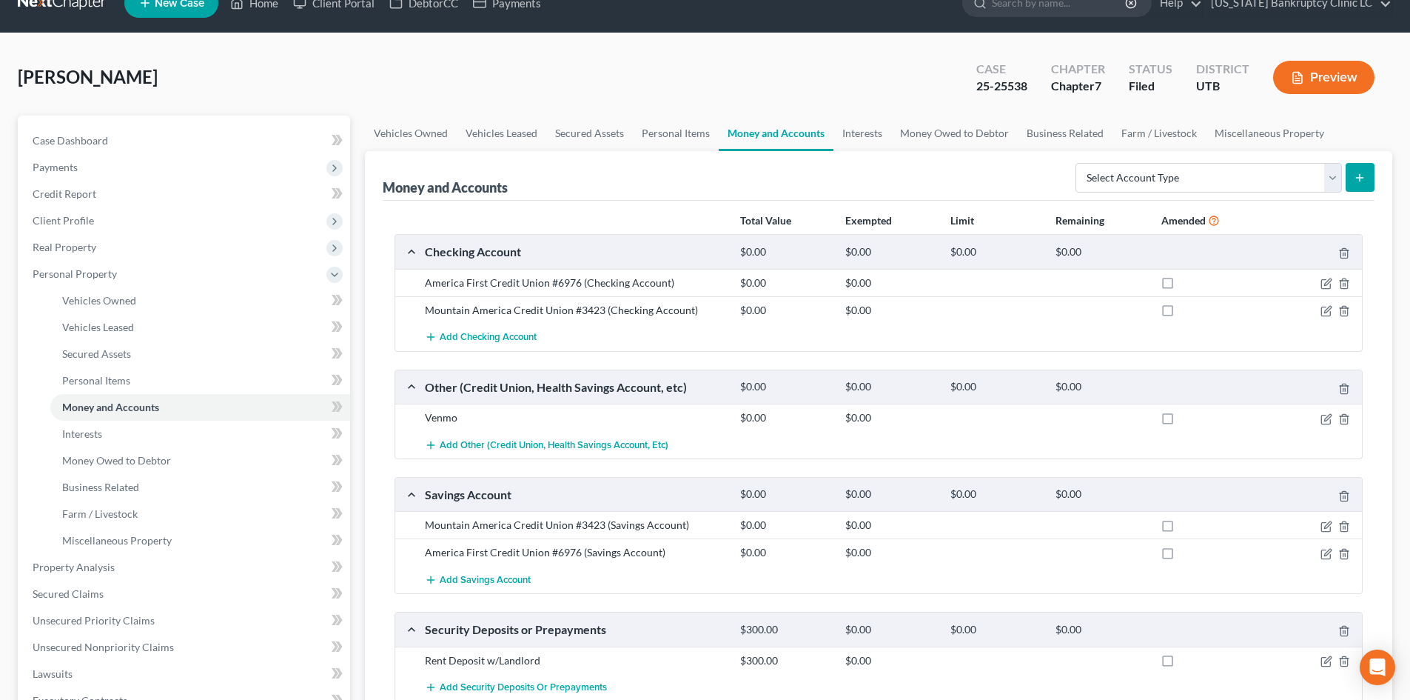
scroll to position [0, 0]
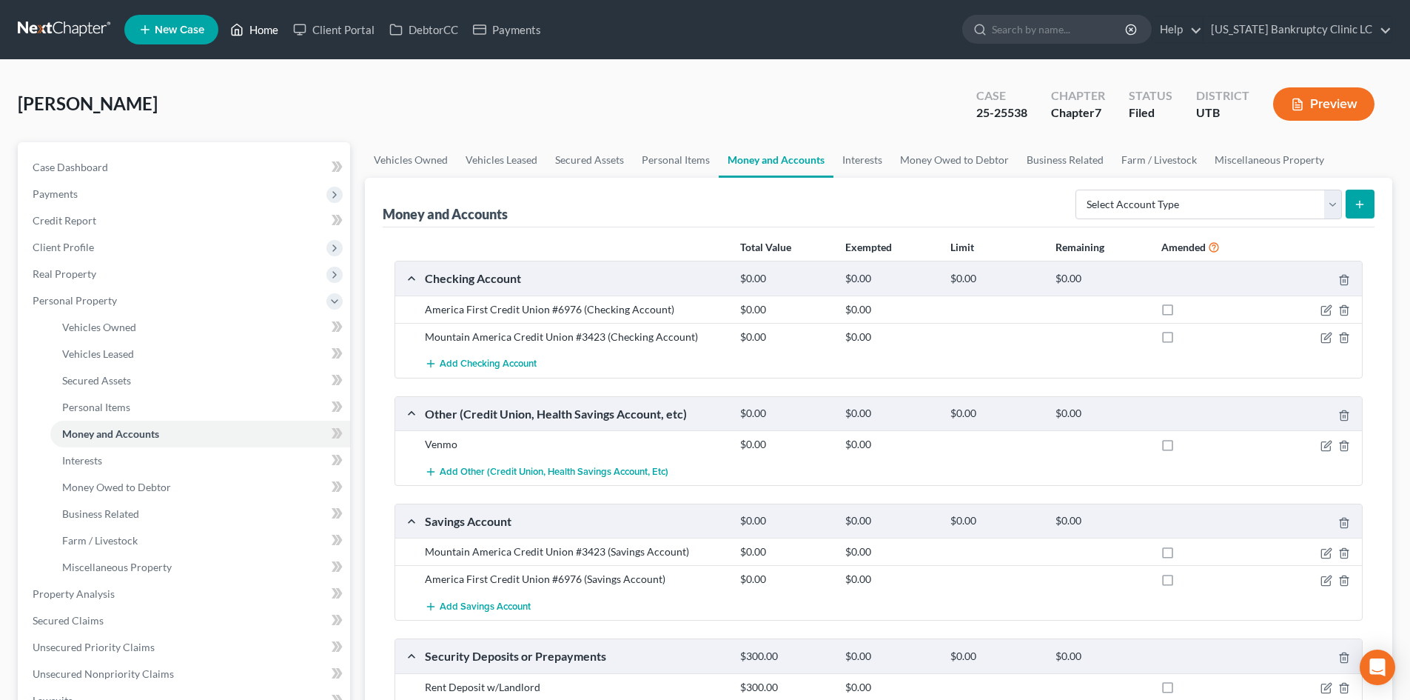
click at [255, 23] on link "Home" at bounding box center [254, 29] width 63 height 27
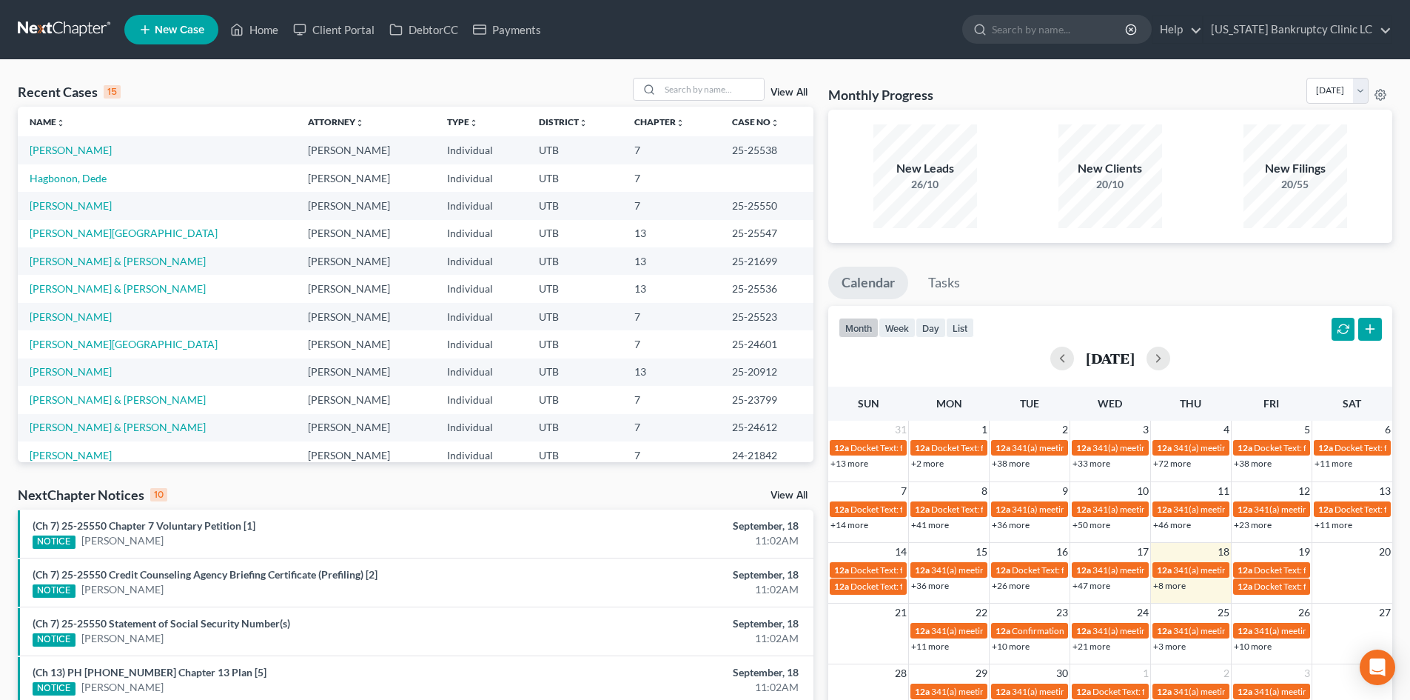
click at [748, 149] on td "25-25538" at bounding box center [766, 149] width 93 height 27
copy tr "25-25538"
